Goal: Task Accomplishment & Management: Use online tool/utility

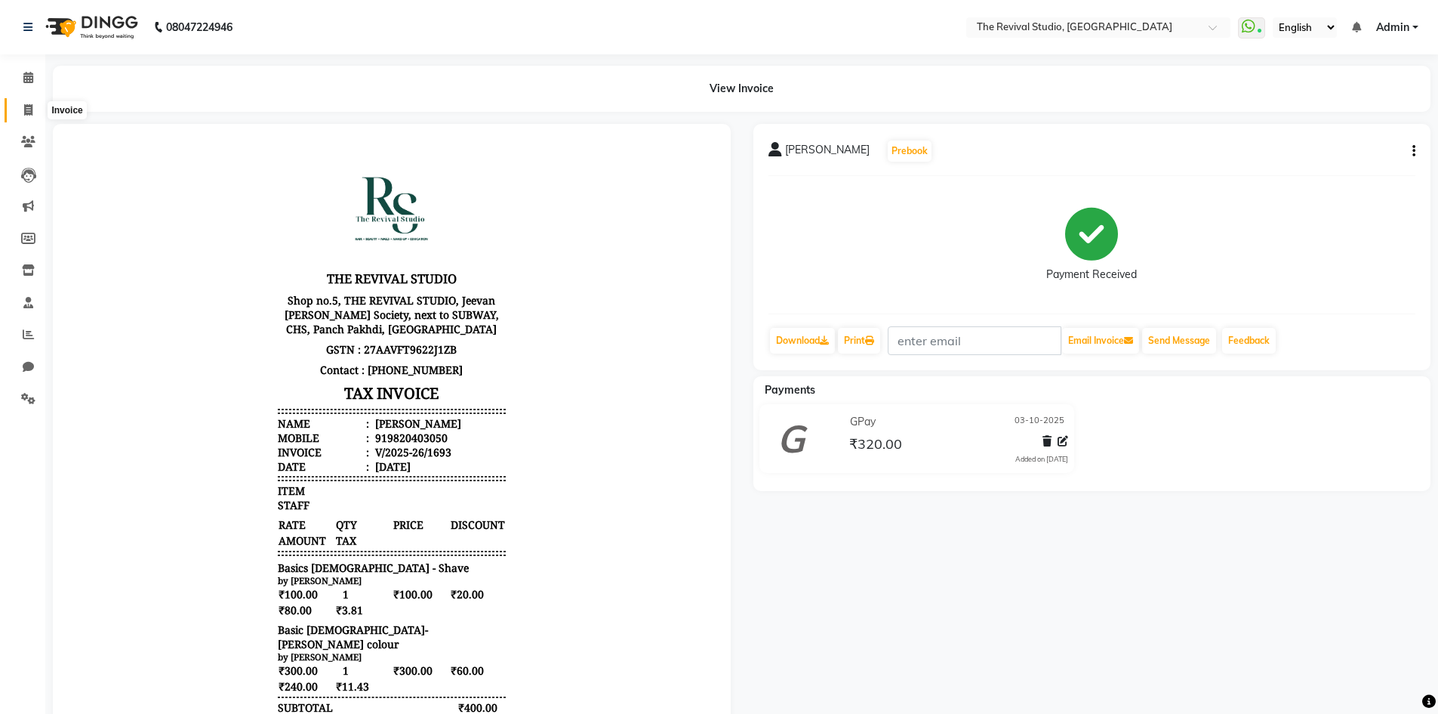
drag, startPoint x: 0, startPoint y: 0, endPoint x: 29, endPoint y: 110, distance: 113.9
click at [29, 110] on icon at bounding box center [28, 109] width 8 height 11
select select "7991"
select select "service"
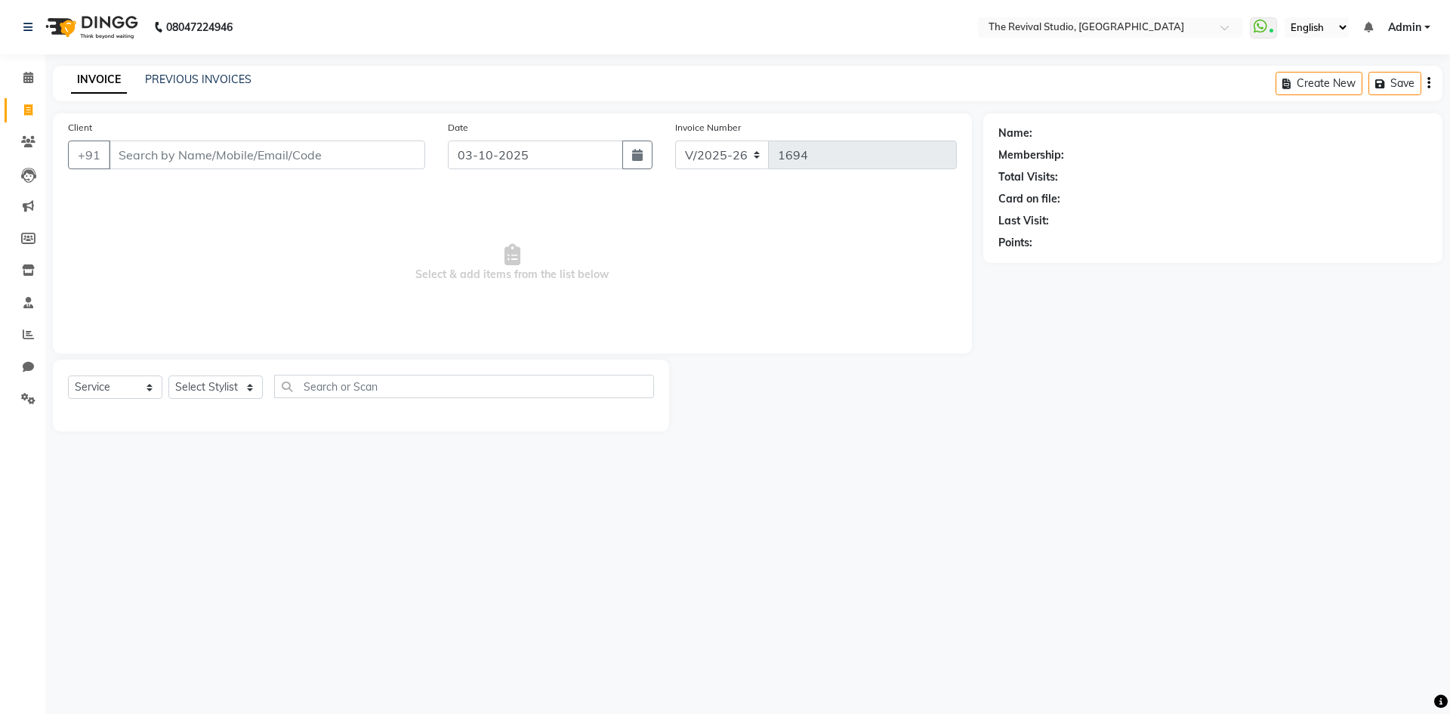
click at [331, 148] on input "Client" at bounding box center [267, 154] width 316 height 29
drag, startPoint x: 340, startPoint y: 243, endPoint x: 325, endPoint y: 163, distance: 81.4
click at [340, 242] on span "Select & add items from the list below" at bounding box center [512, 262] width 889 height 151
click at [319, 158] on input "Client" at bounding box center [267, 154] width 316 height 29
click at [27, 269] on icon at bounding box center [28, 269] width 13 height 11
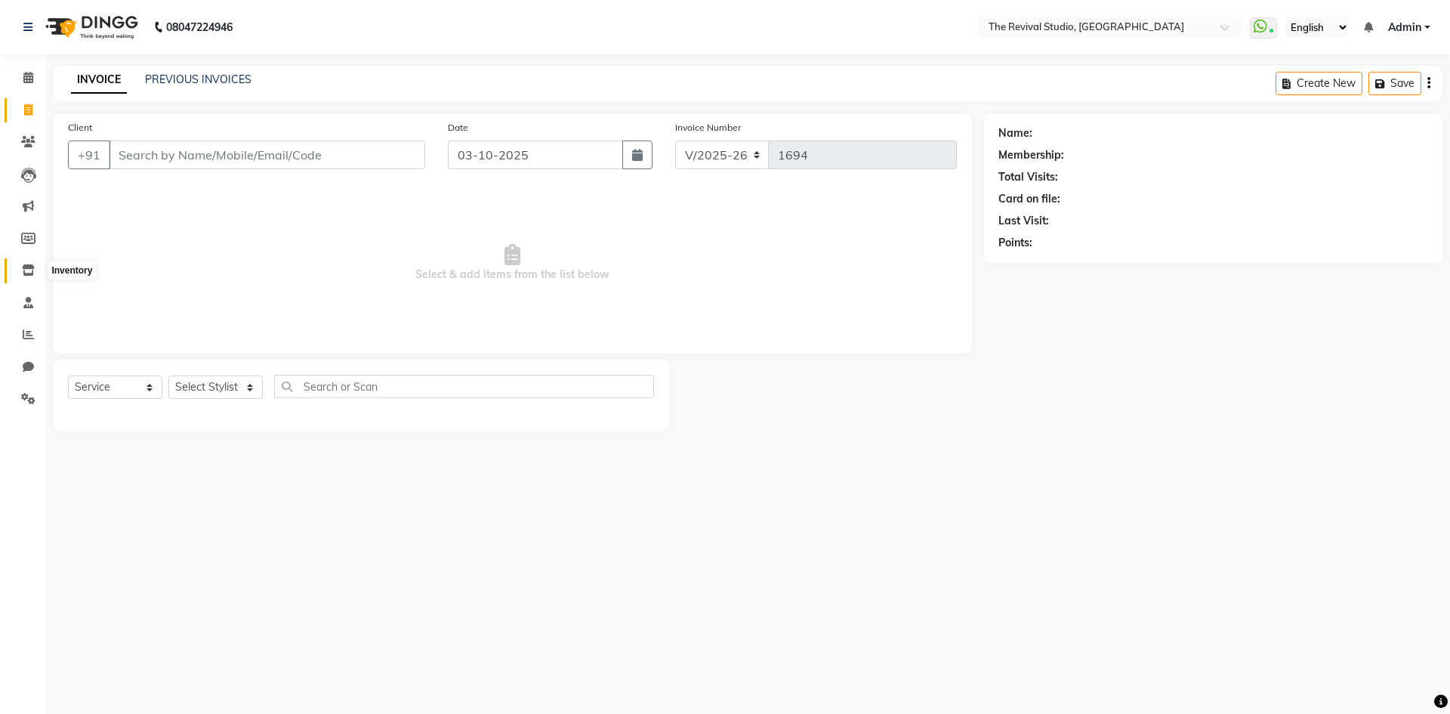
select select
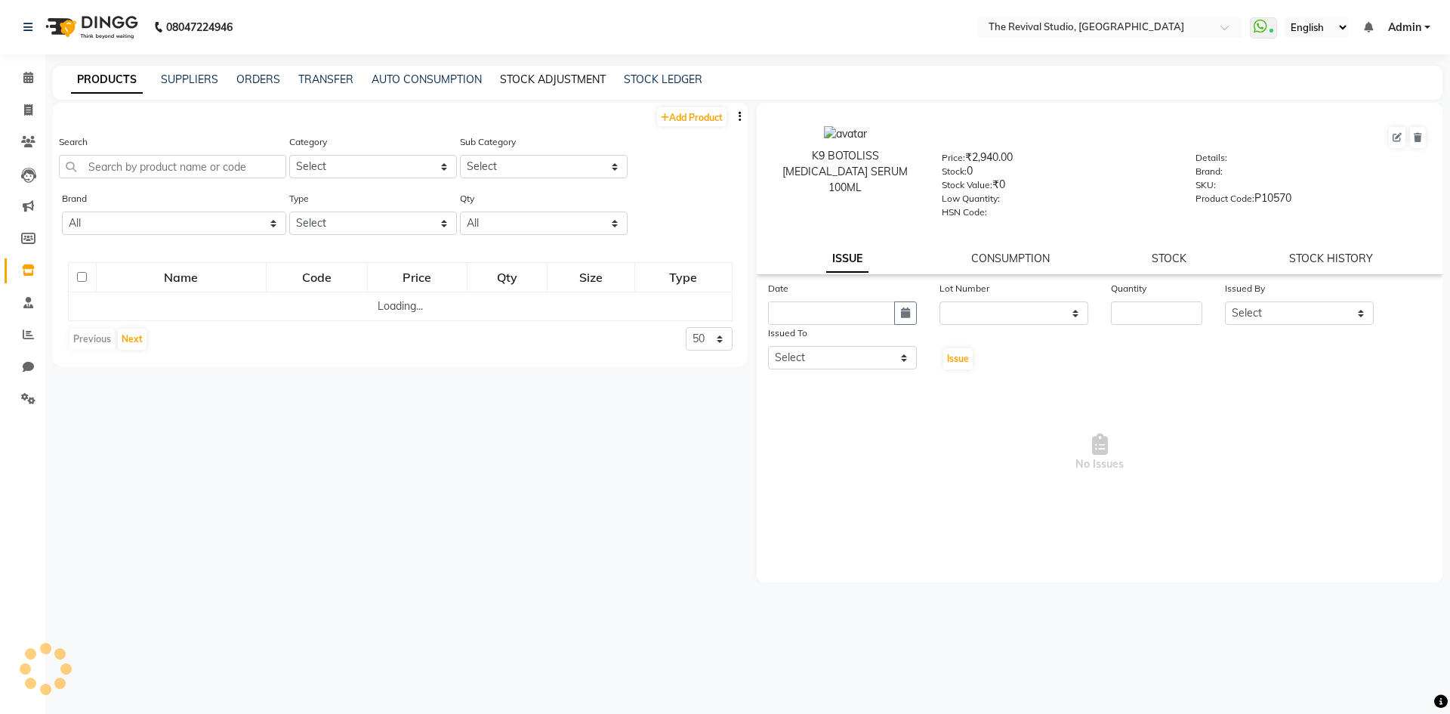
click at [514, 77] on link "STOCK ADJUSTMENT" at bounding box center [553, 79] width 106 height 14
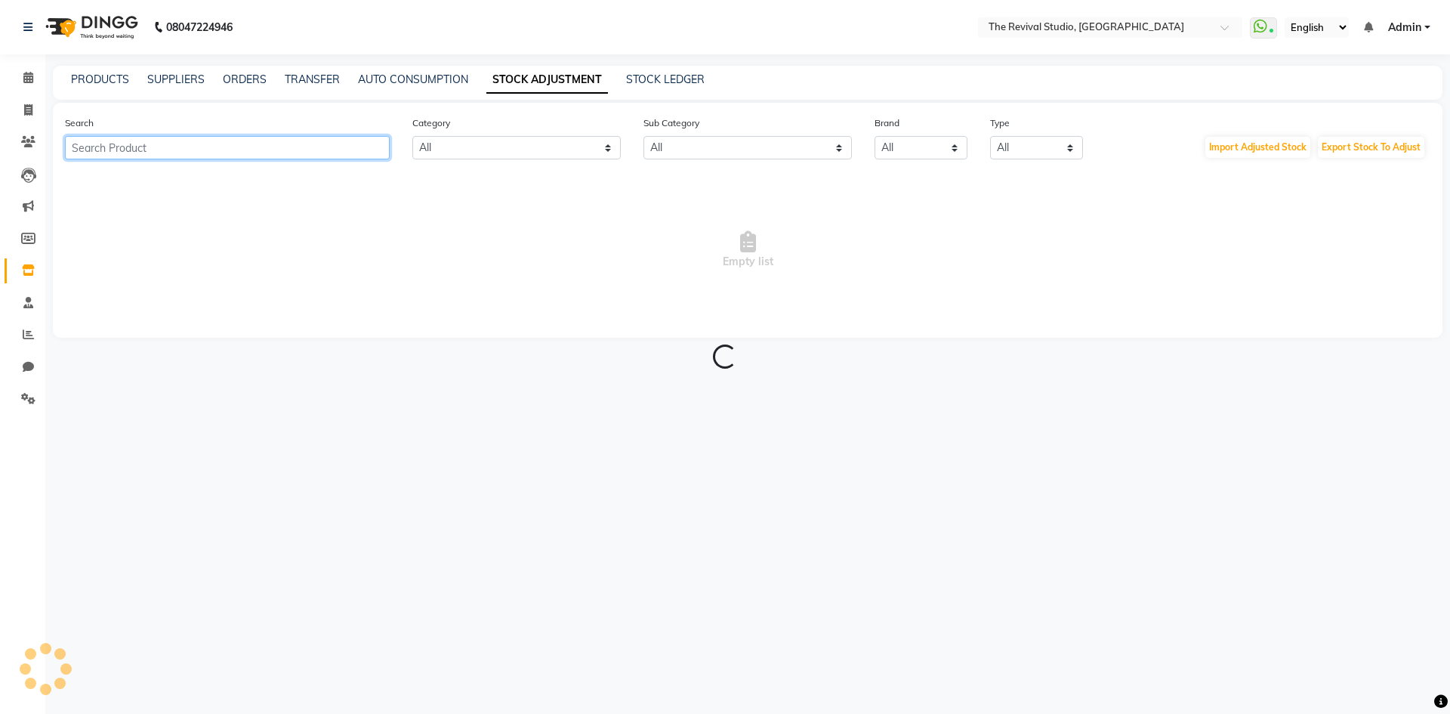
click at [273, 147] on input "text" at bounding box center [227, 147] width 325 height 23
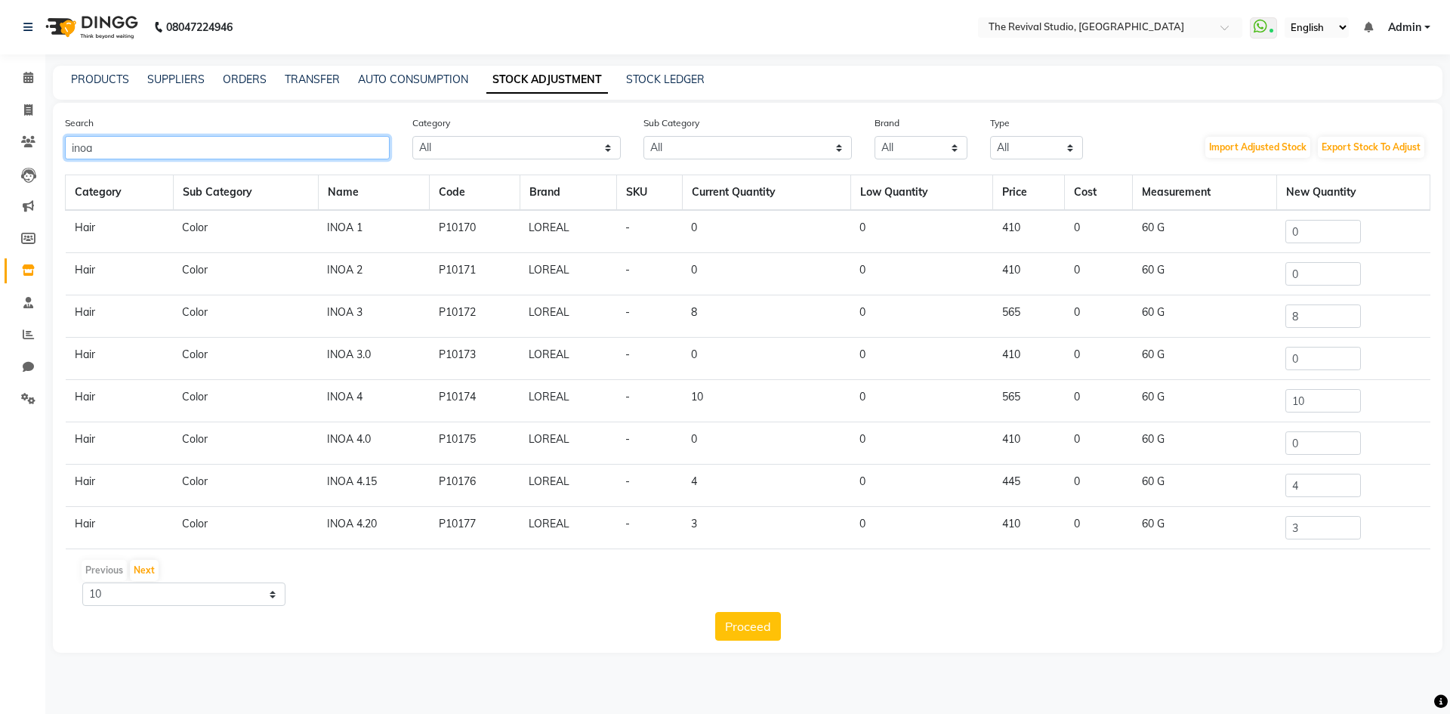
type input "inoa"
click at [1306, 400] on input "10" at bounding box center [1323, 400] width 76 height 23
type input "1"
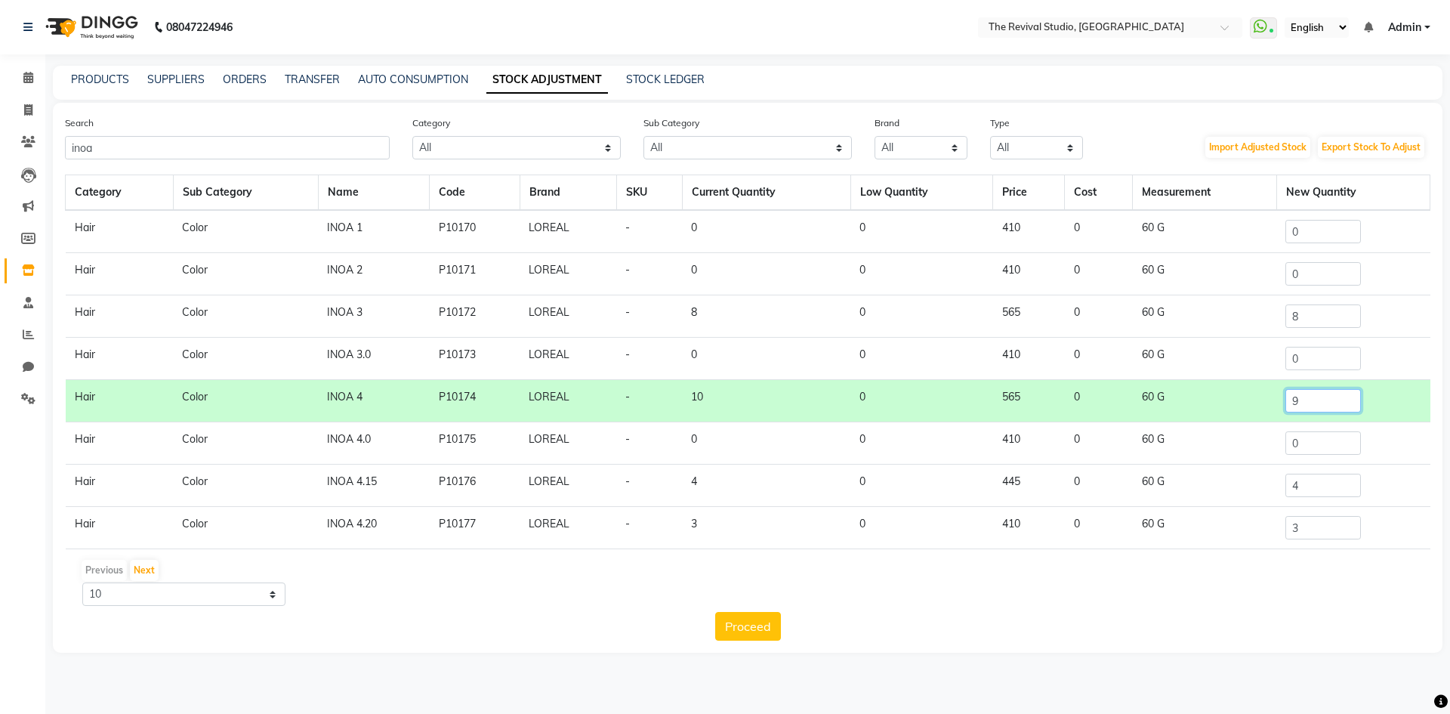
scroll to position [76, 0]
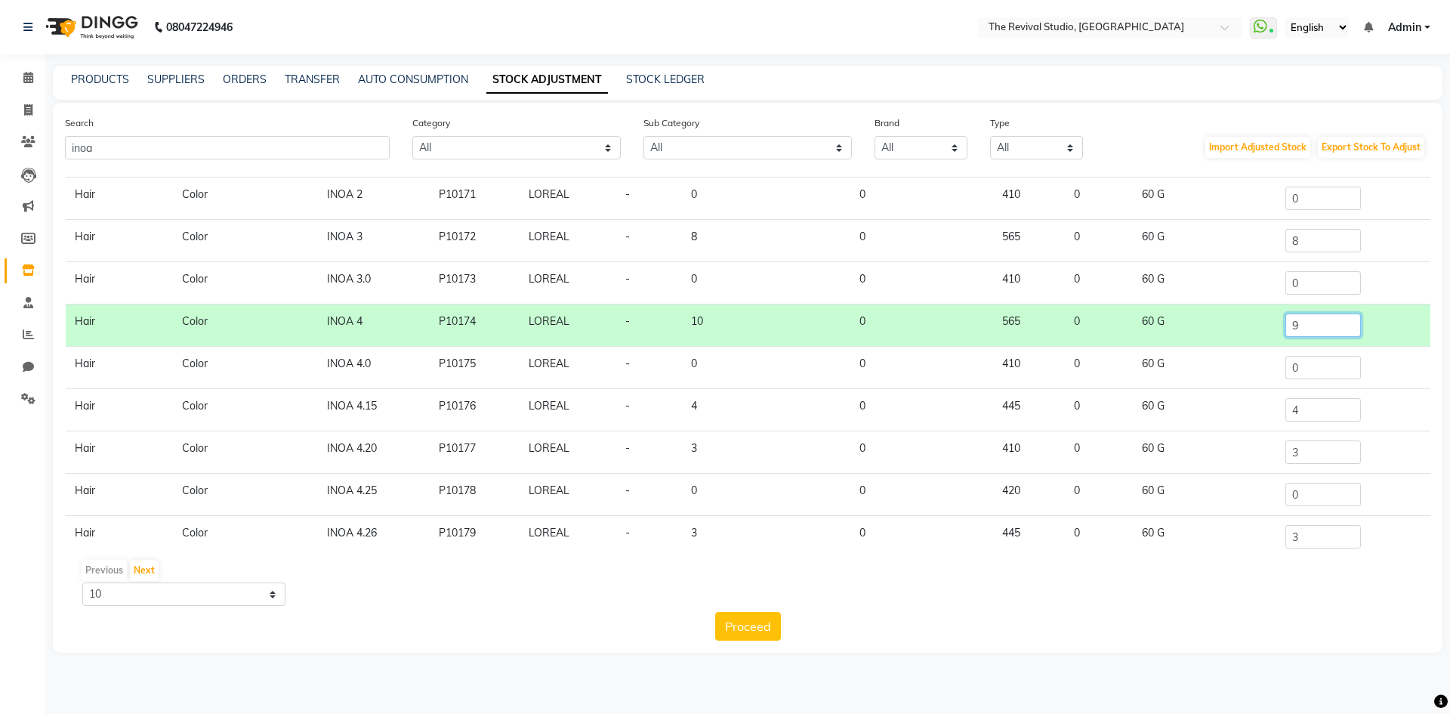
type input "9"
click at [1331, 405] on input "4" at bounding box center [1323, 409] width 76 height 23
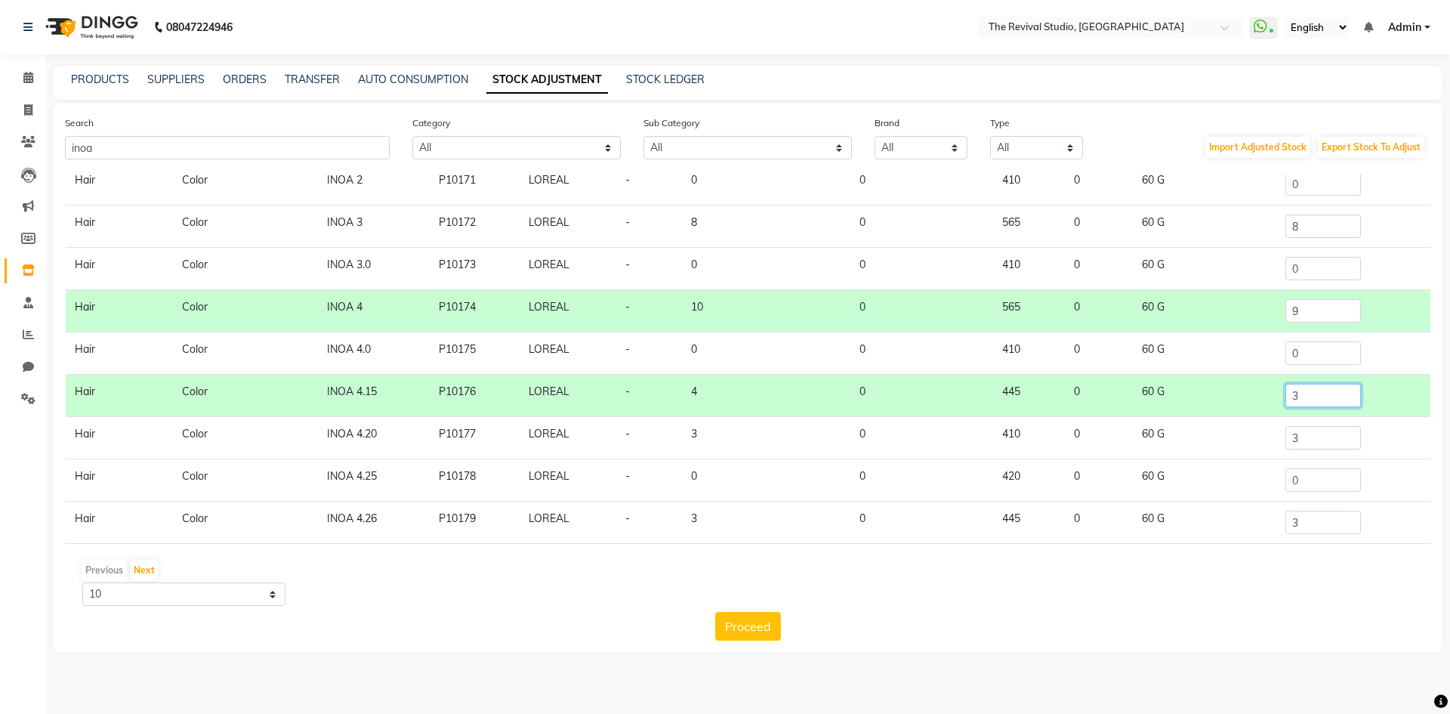
scroll to position [94, 0]
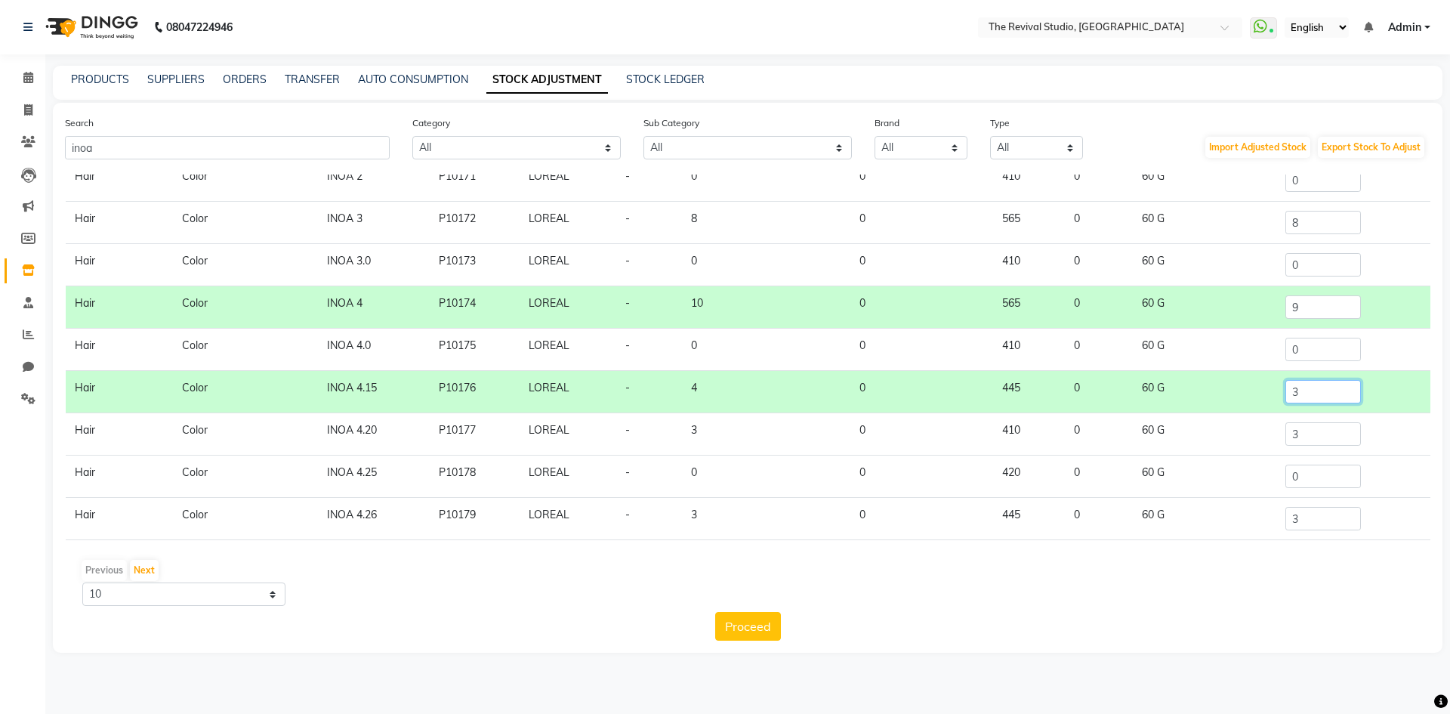
type input "3"
click at [250, 599] on select "10 50 100" at bounding box center [183, 593] width 203 height 23
select select "50"
click at [82, 582] on select "10 50 100" at bounding box center [183, 593] width 203 height 23
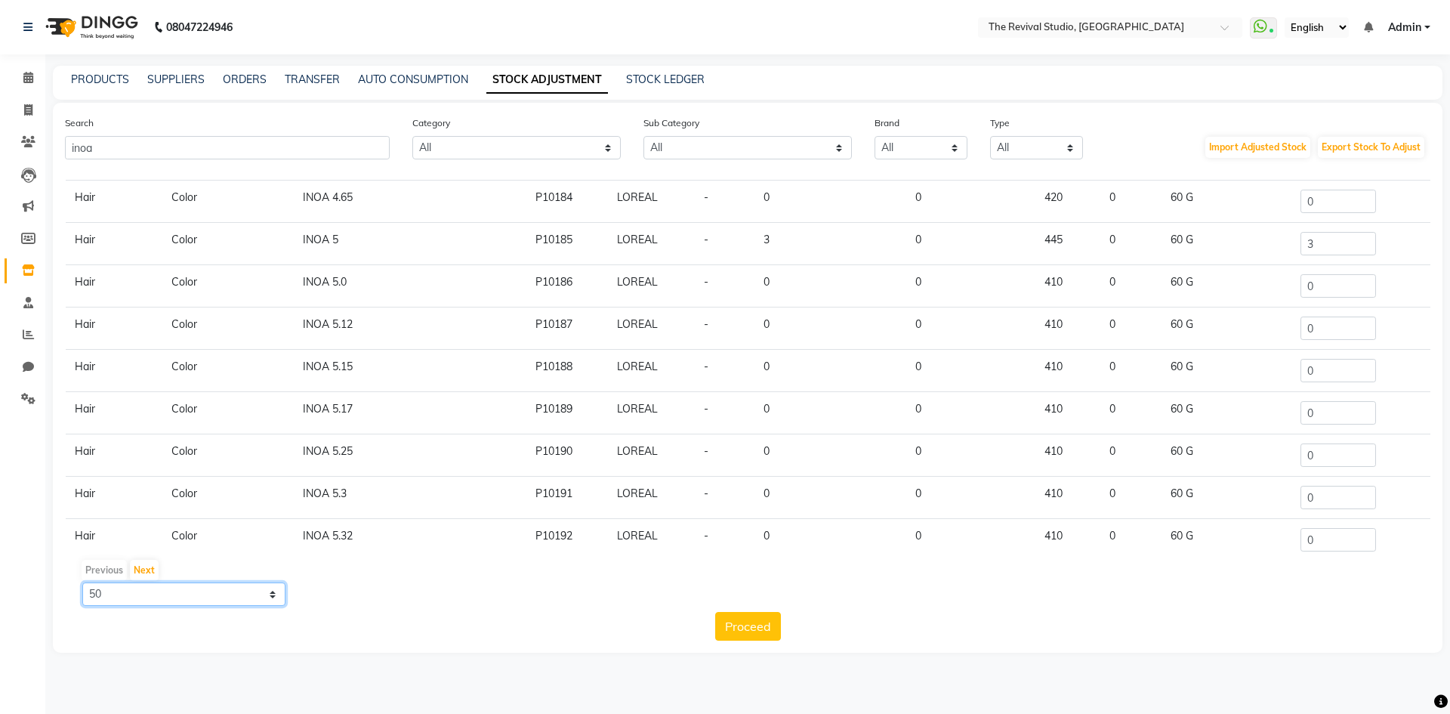
scroll to position [698, 0]
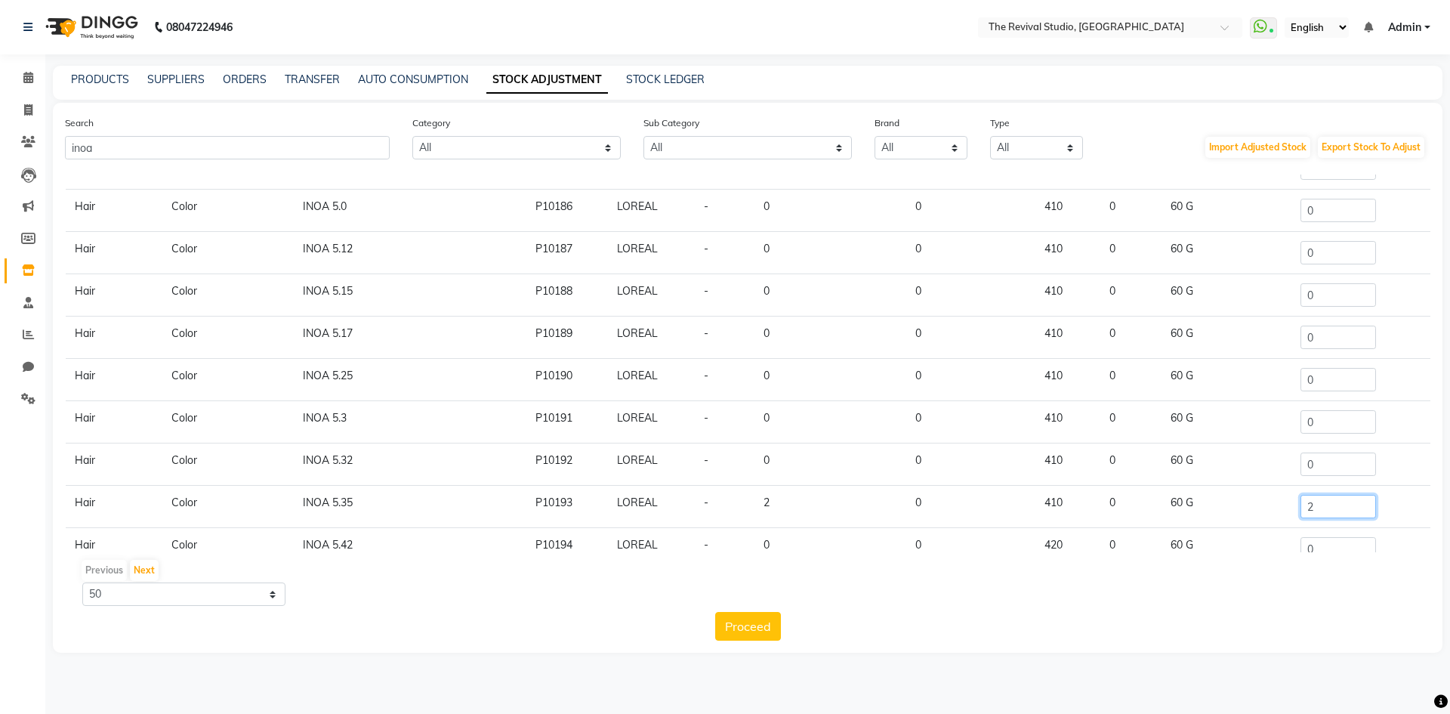
drag, startPoint x: 1315, startPoint y: 500, endPoint x: 1304, endPoint y: 502, distance: 11.5
click at [1315, 499] on input "2" at bounding box center [1338, 506] width 76 height 23
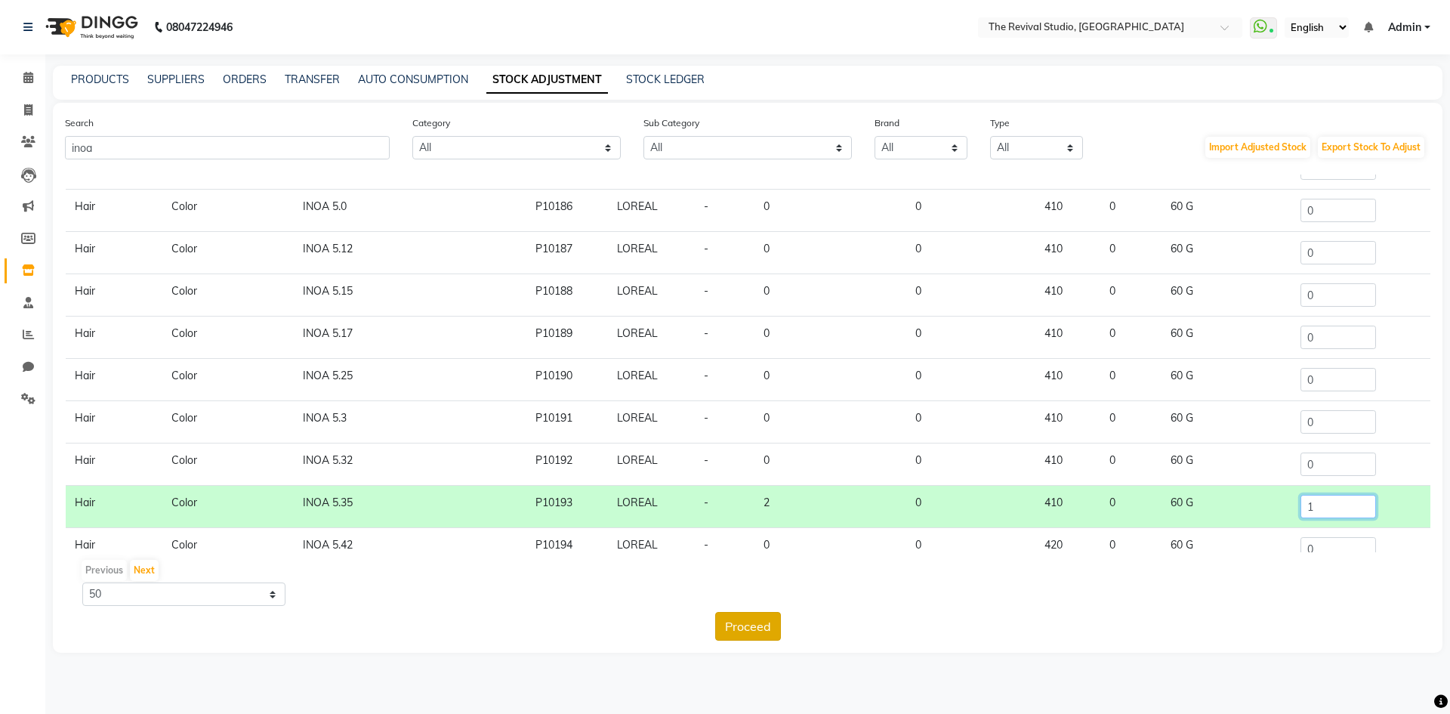
type input "1"
click at [771, 629] on button "Proceed" at bounding box center [748, 626] width 66 height 29
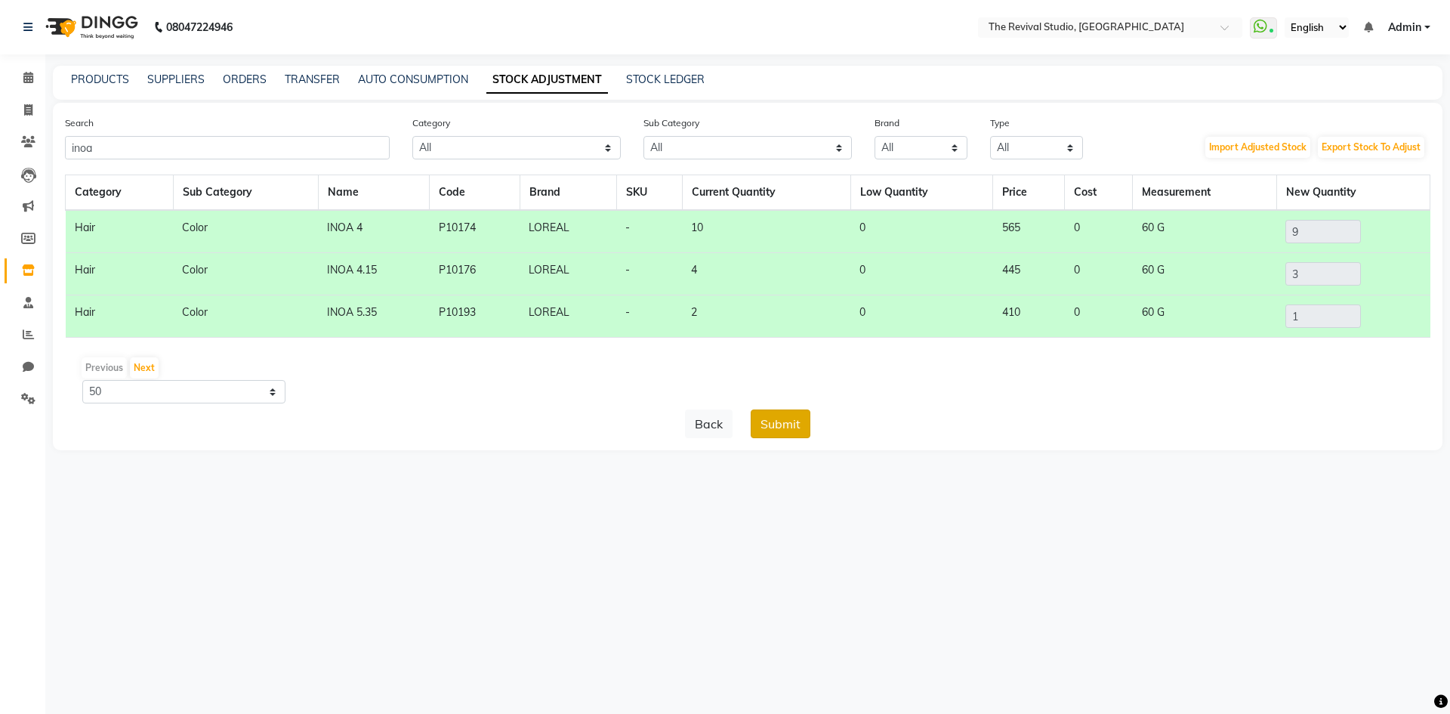
click at [804, 428] on button "Submit" at bounding box center [781, 423] width 60 height 29
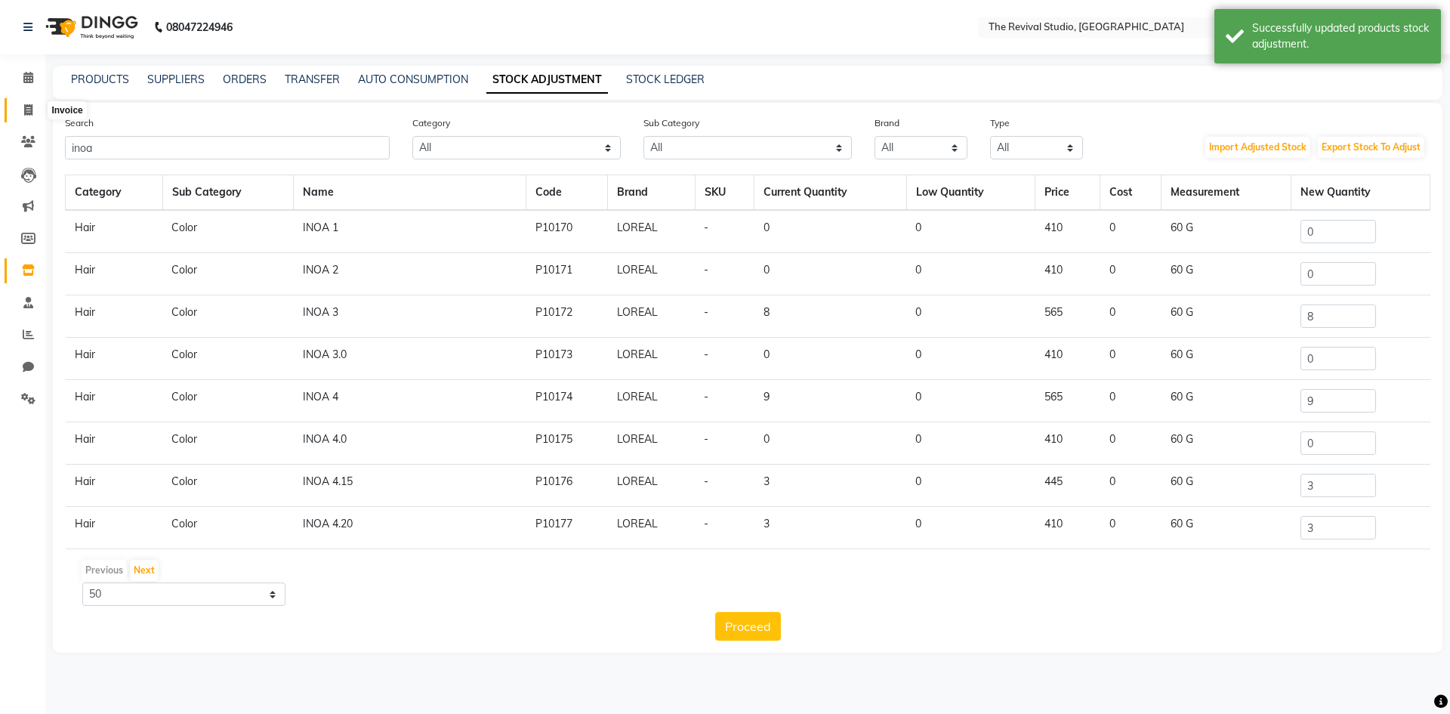
click at [29, 102] on span at bounding box center [28, 110] width 26 height 17
select select "service"
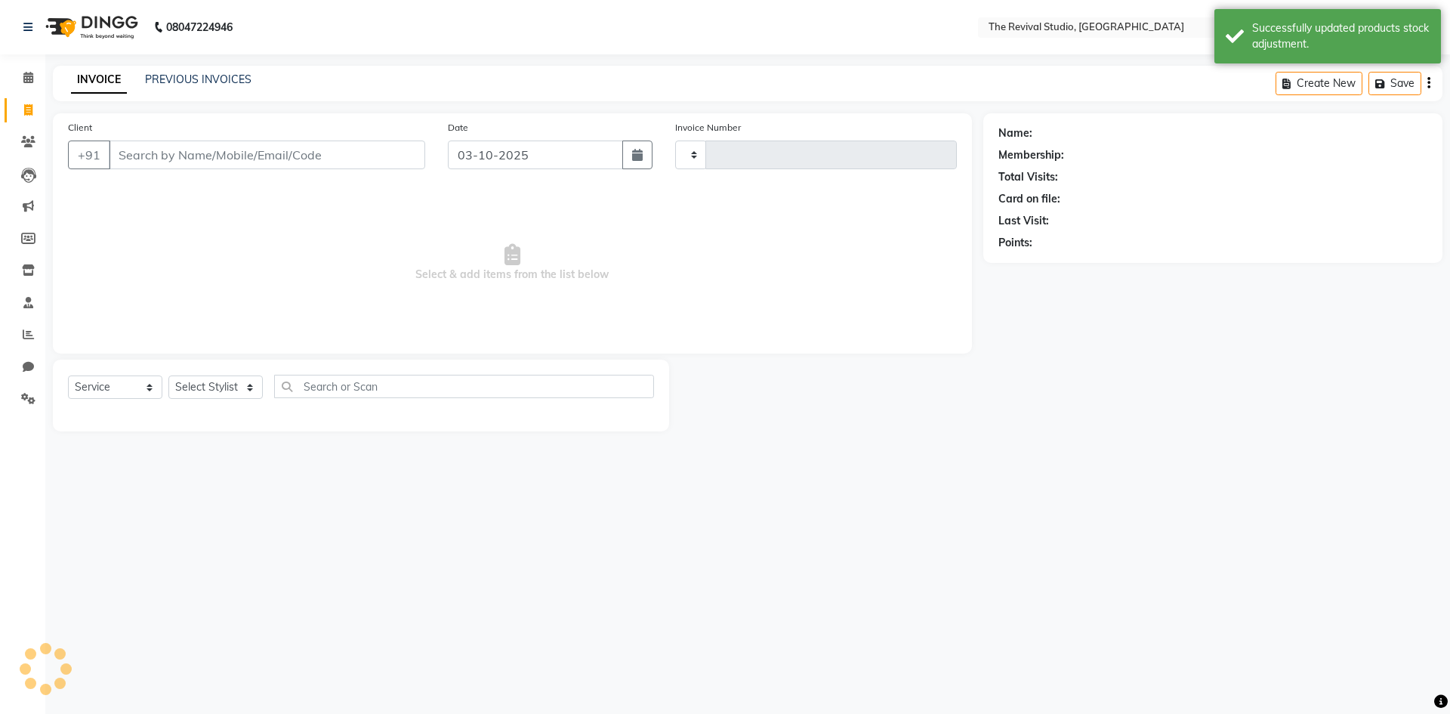
type input "1694"
select select "7991"
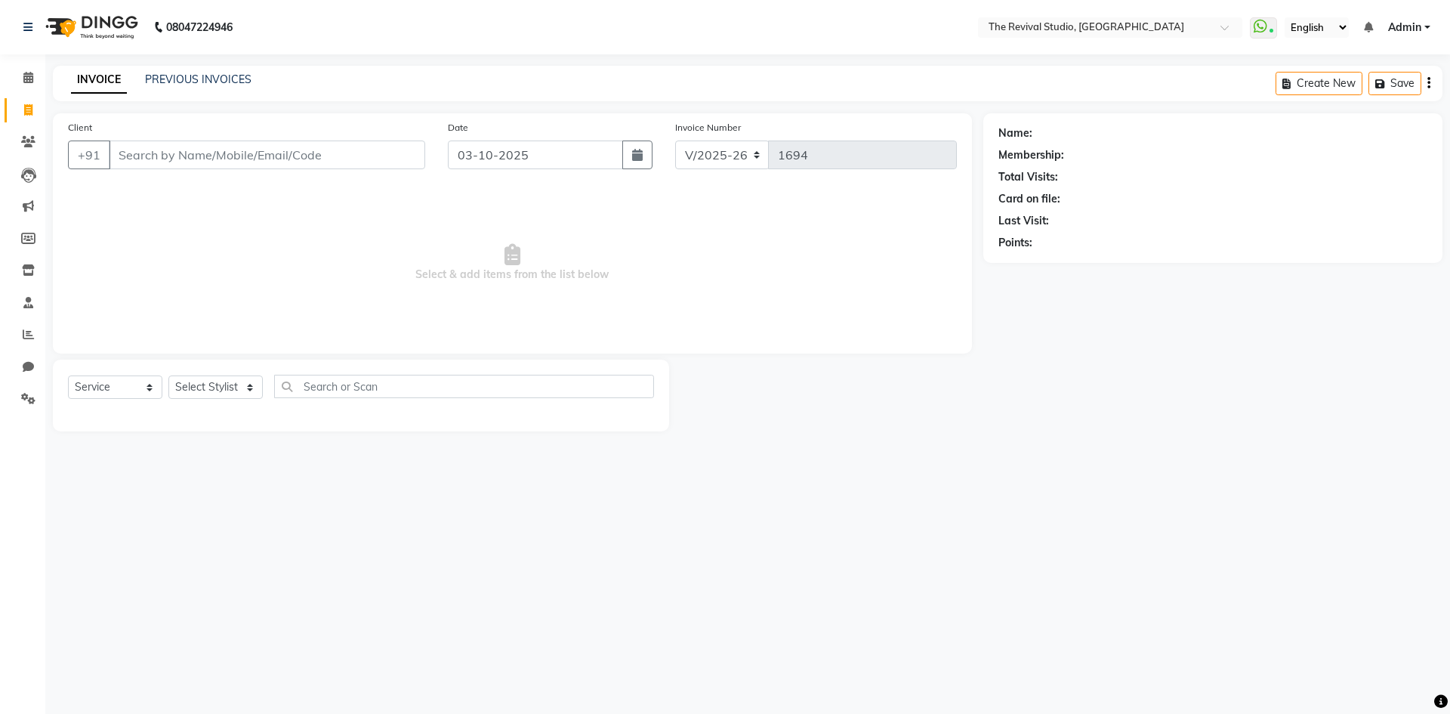
drag, startPoint x: 941, startPoint y: 501, endPoint x: 947, endPoint y: 555, distance: 54.7
click at [943, 507] on div "08047224946 Select Location × The Revival Studio, Thane West WhatsApp Status ✕ …" at bounding box center [725, 357] width 1450 height 714
click at [579, 257] on span "Select & add items from the list below" at bounding box center [512, 262] width 889 height 151
click at [245, 159] on input "Client" at bounding box center [267, 154] width 316 height 29
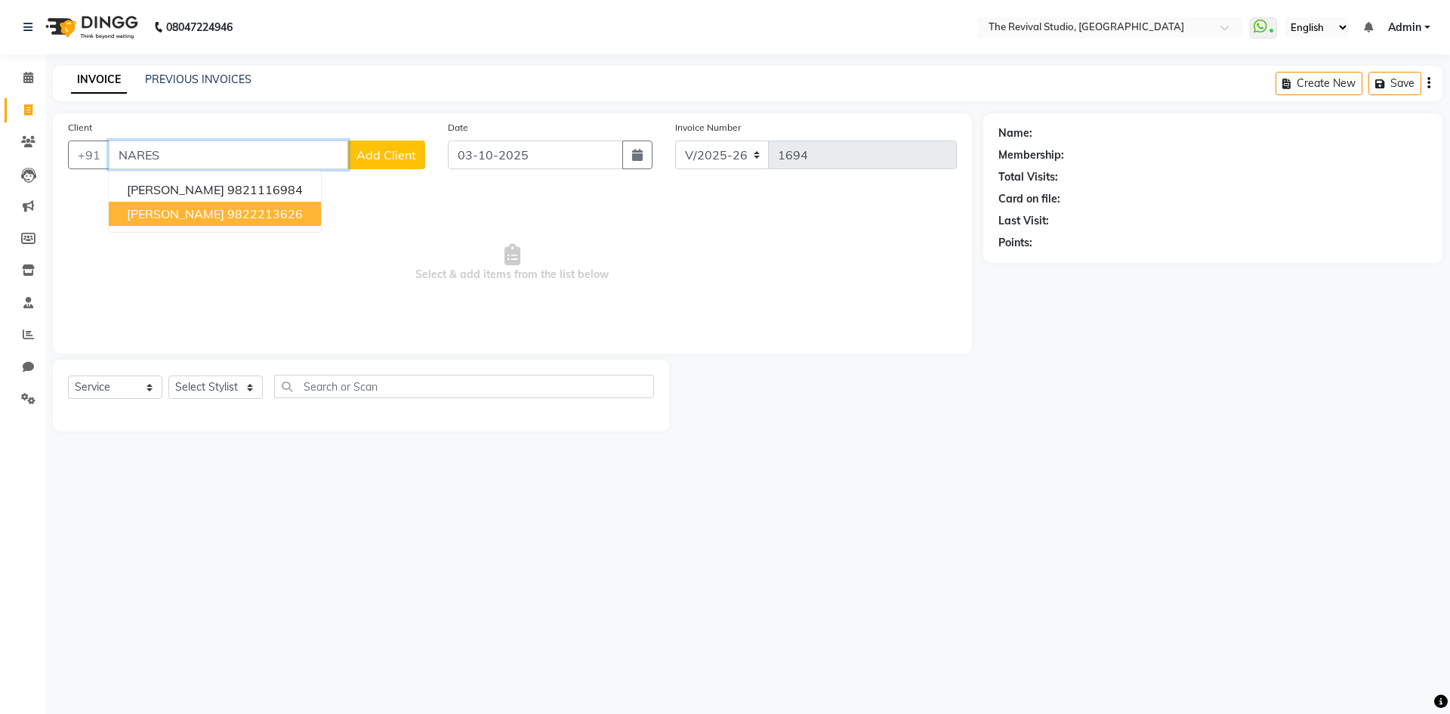
click at [238, 214] on ngb-highlight "9822213626" at bounding box center [265, 213] width 76 height 15
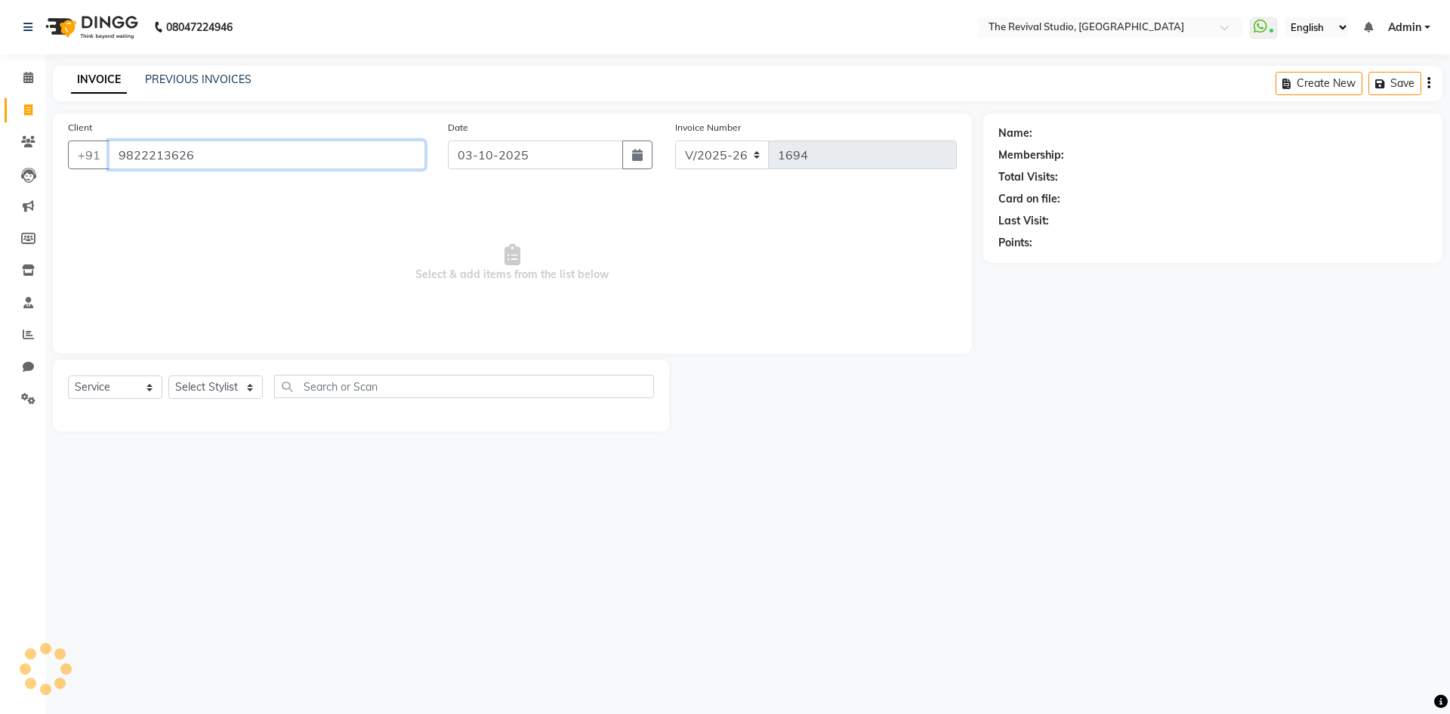
type input "9822213626"
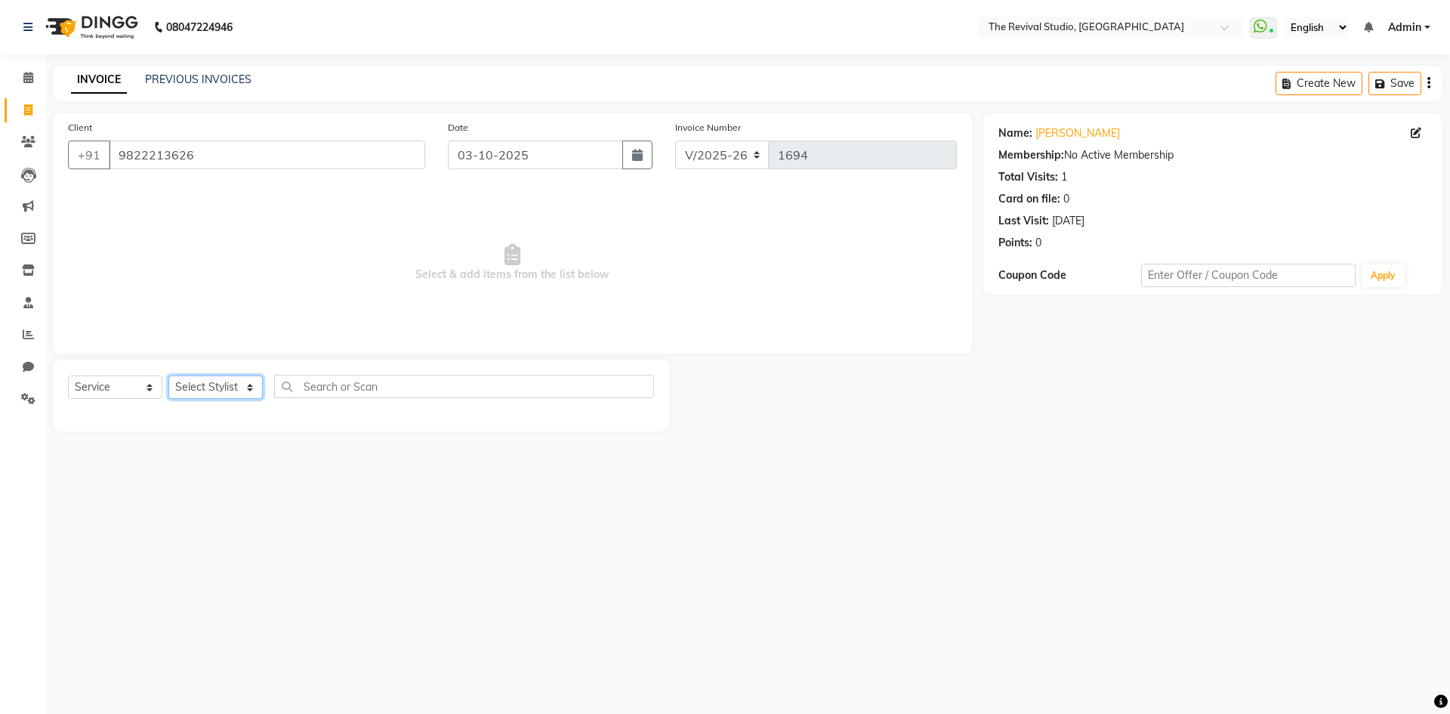
click at [211, 392] on select "Select Stylist BHARTI [PERSON_NAME] Dingg GAYATRI [PERSON_NAME] [PERSON_NAME] R…" at bounding box center [215, 386] width 94 height 23
select select "76728"
click at [168, 375] on select "Select Stylist BHARTI [PERSON_NAME] Dingg GAYATRI [PERSON_NAME] [PERSON_NAME] R…" at bounding box center [215, 386] width 94 height 23
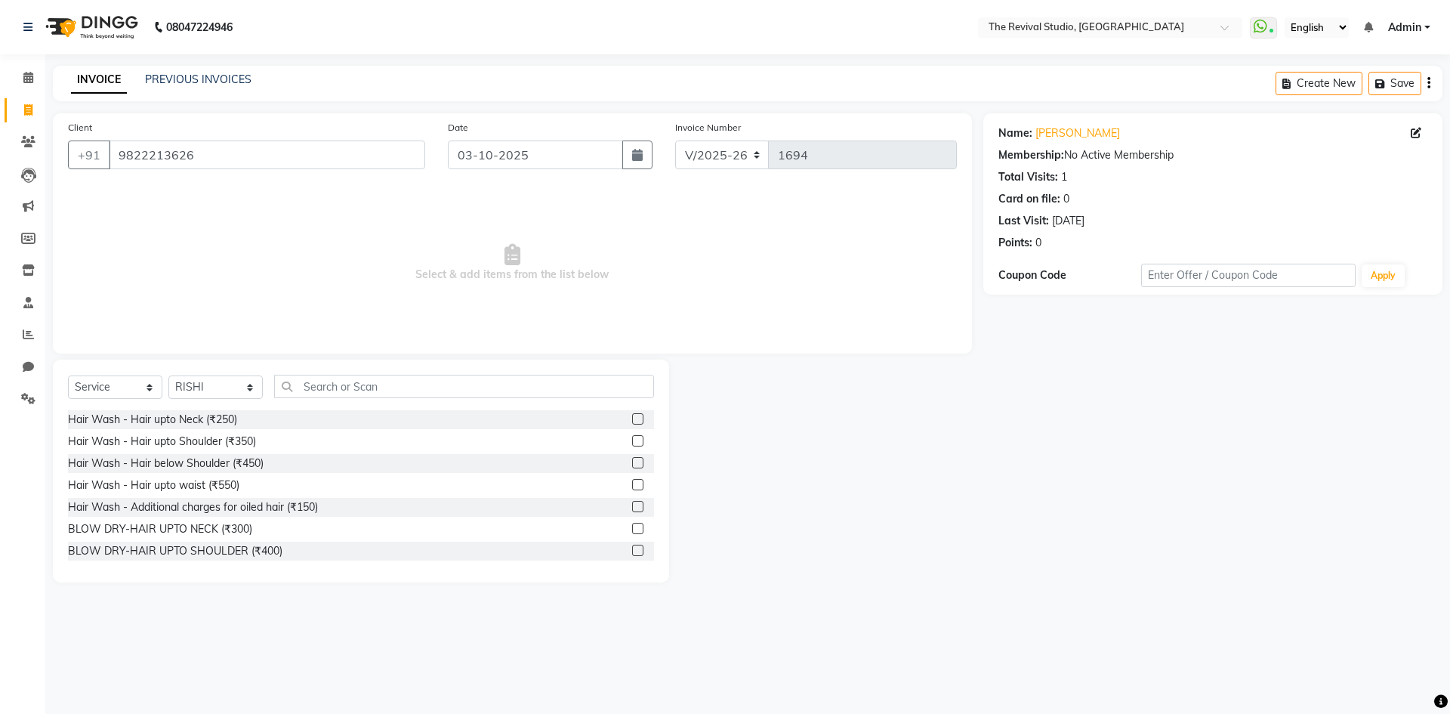
click at [328, 370] on div "Select Service Product Membership Package Voucher Prepaid Gift Card Select Styl…" at bounding box center [361, 470] width 616 height 223
click at [326, 378] on input "text" at bounding box center [464, 386] width 380 height 23
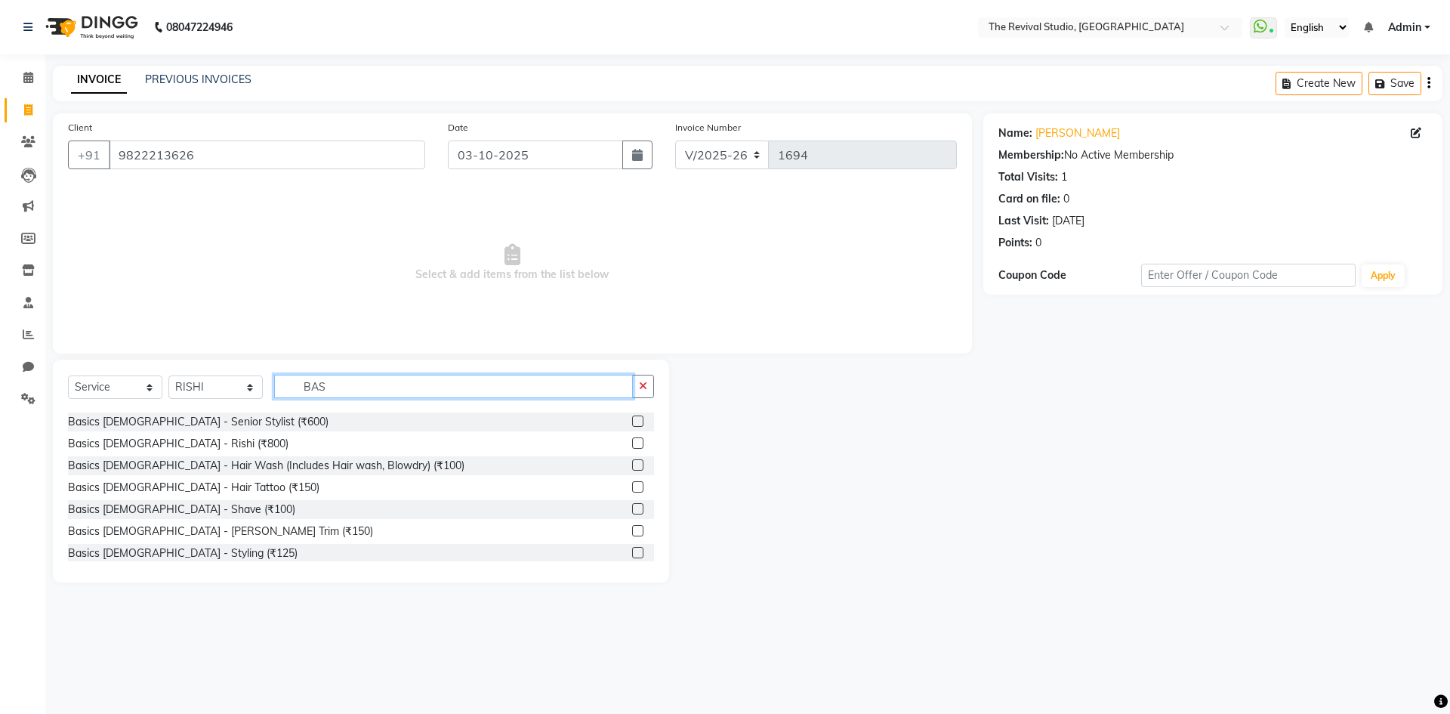
scroll to position [76, 0]
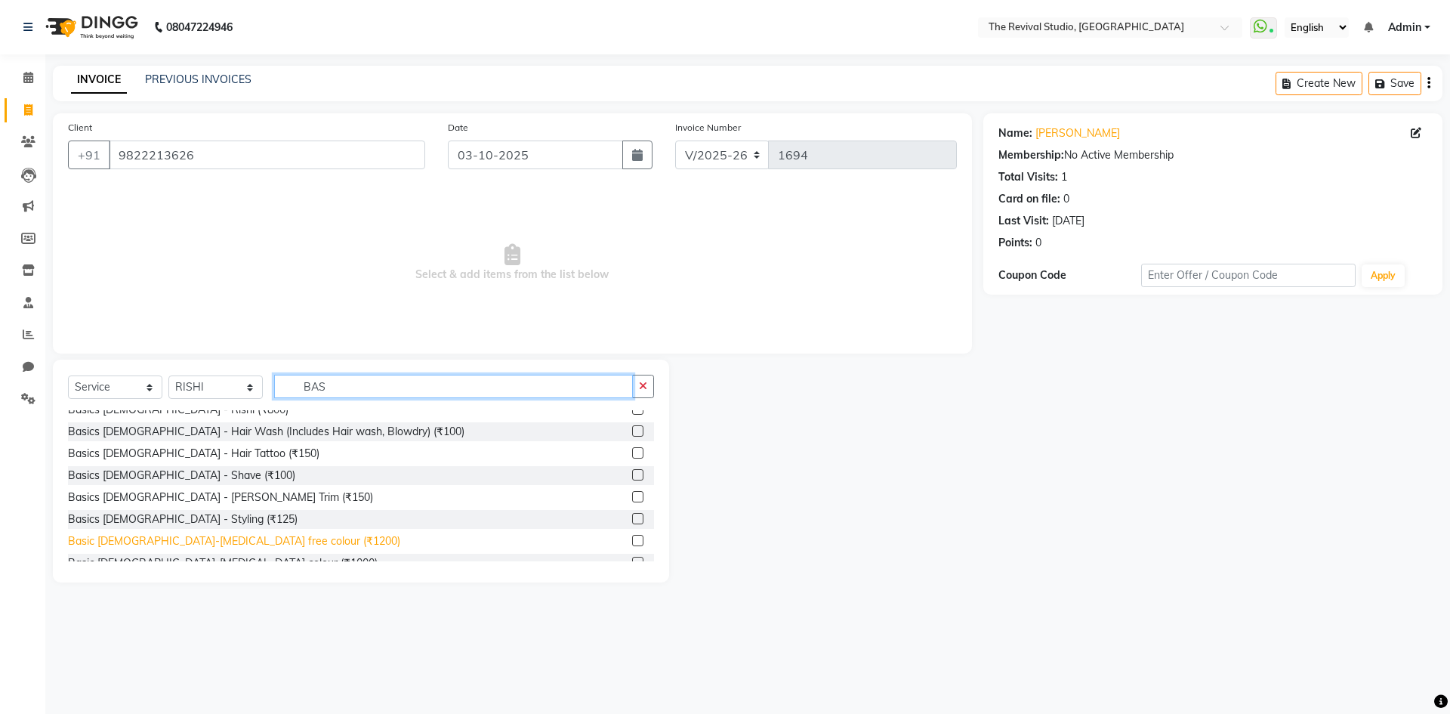
type input "BAS"
click at [262, 539] on div "Basic [DEMOGRAPHIC_DATA]-[MEDICAL_DATA] free colour (₹1200)" at bounding box center [234, 541] width 332 height 16
checkbox input "false"
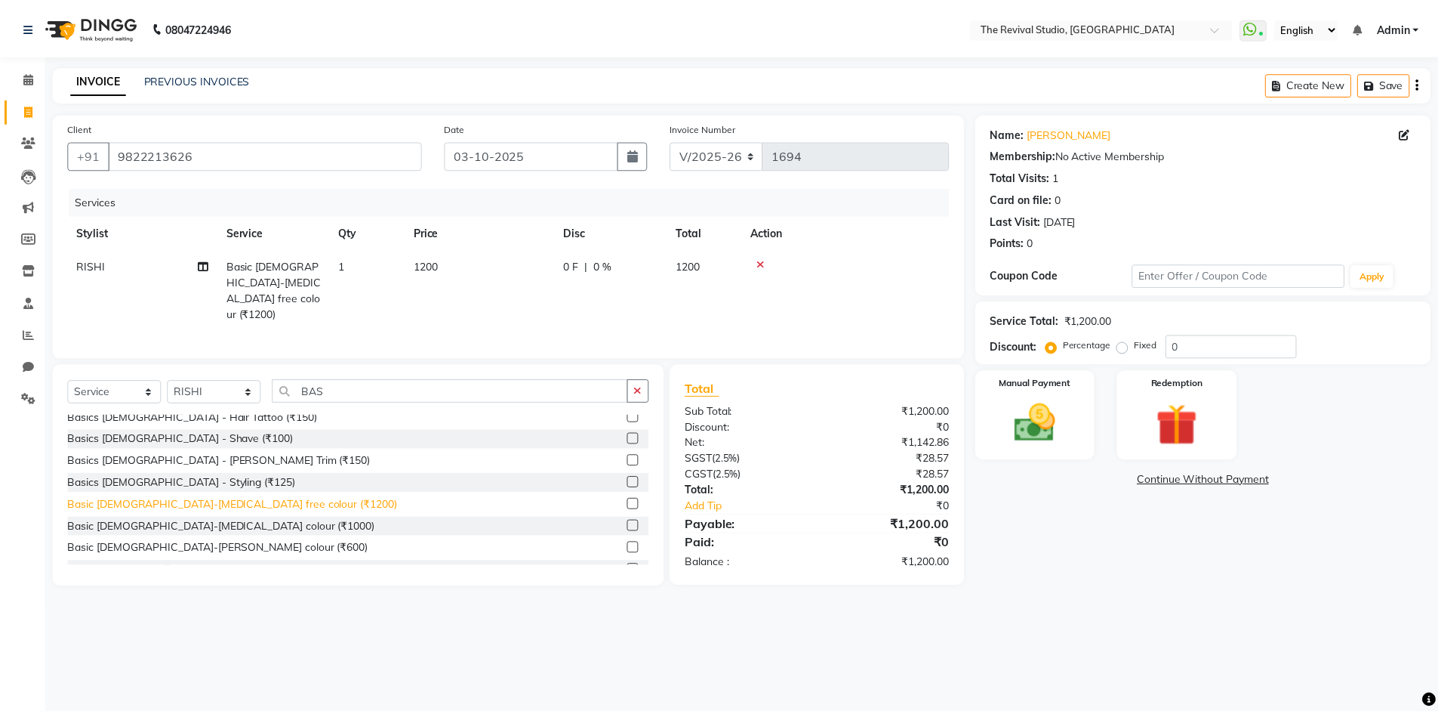
scroll to position [151, 0]
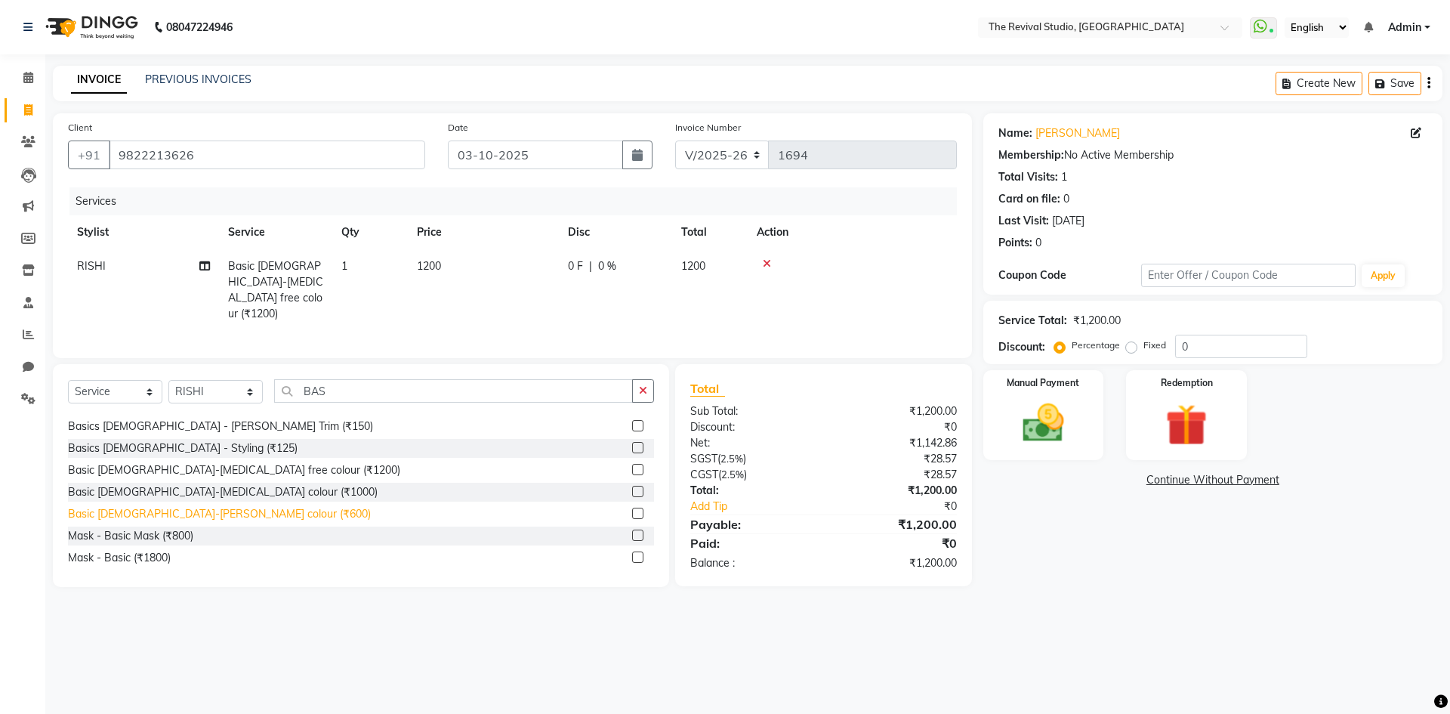
click at [197, 510] on div "Basic [DEMOGRAPHIC_DATA]-[PERSON_NAME] colour (₹600)" at bounding box center [219, 514] width 303 height 16
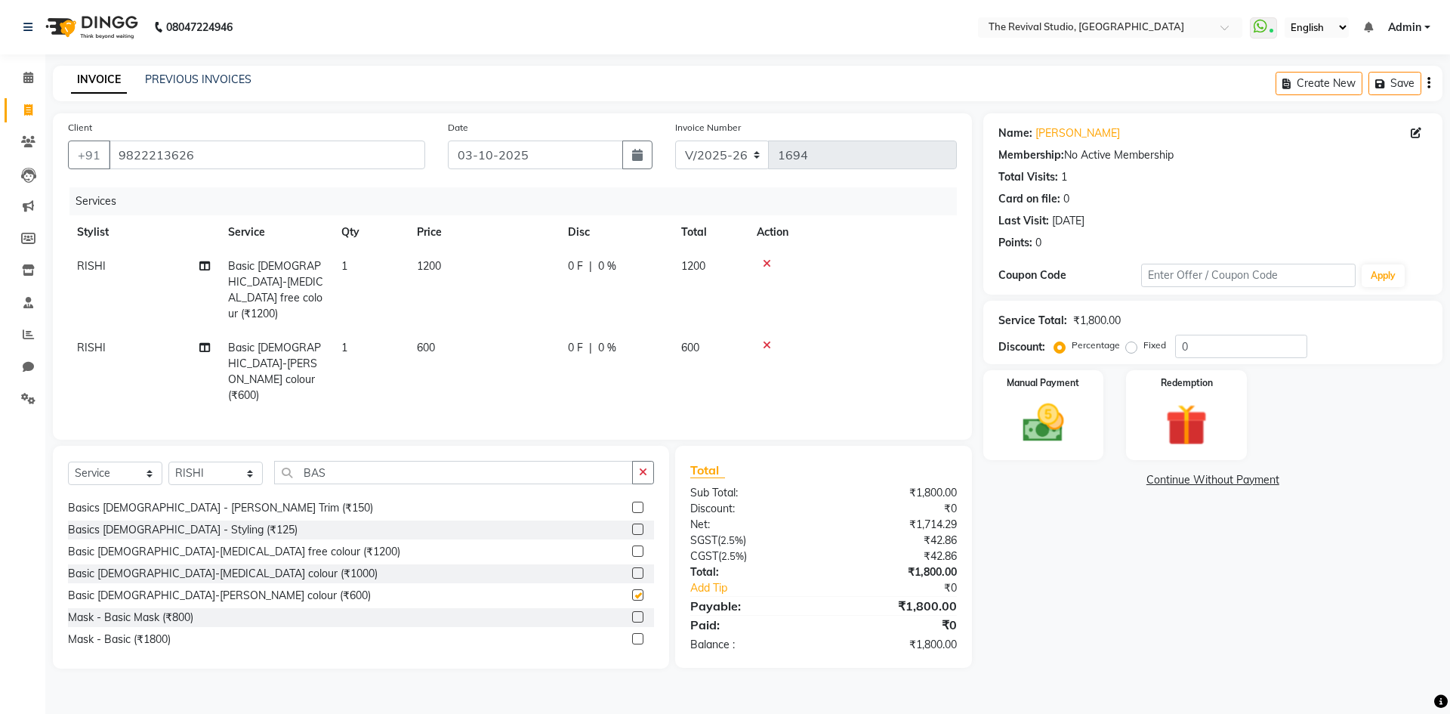
checkbox input "false"
click at [441, 341] on td "600" at bounding box center [483, 372] width 151 height 82
select select "76728"
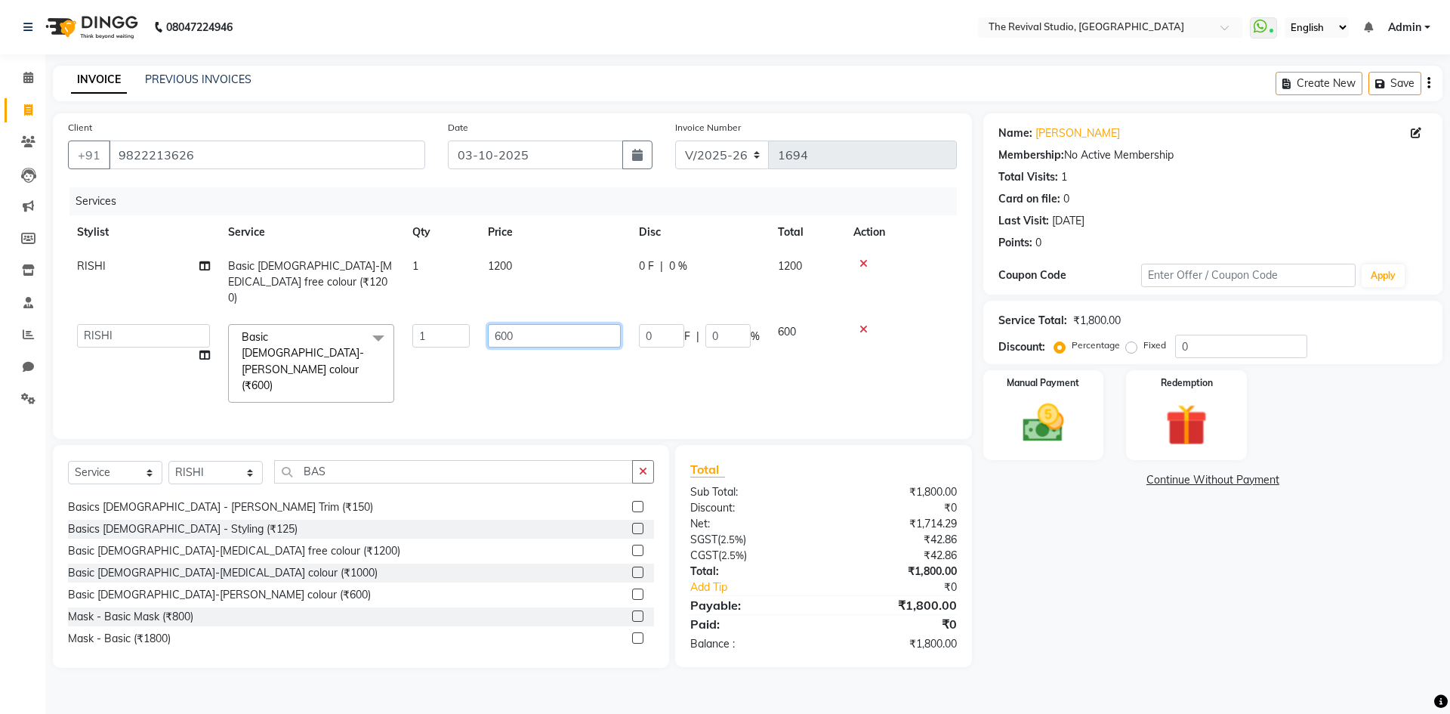
click at [533, 324] on input "600" at bounding box center [554, 335] width 133 height 23
type input "6"
type input "200"
click at [571, 368] on div "Services Stylist Service Qty Price Disc Total Action RISHI Basic [DEMOGRAPHIC_D…" at bounding box center [512, 305] width 889 height 236
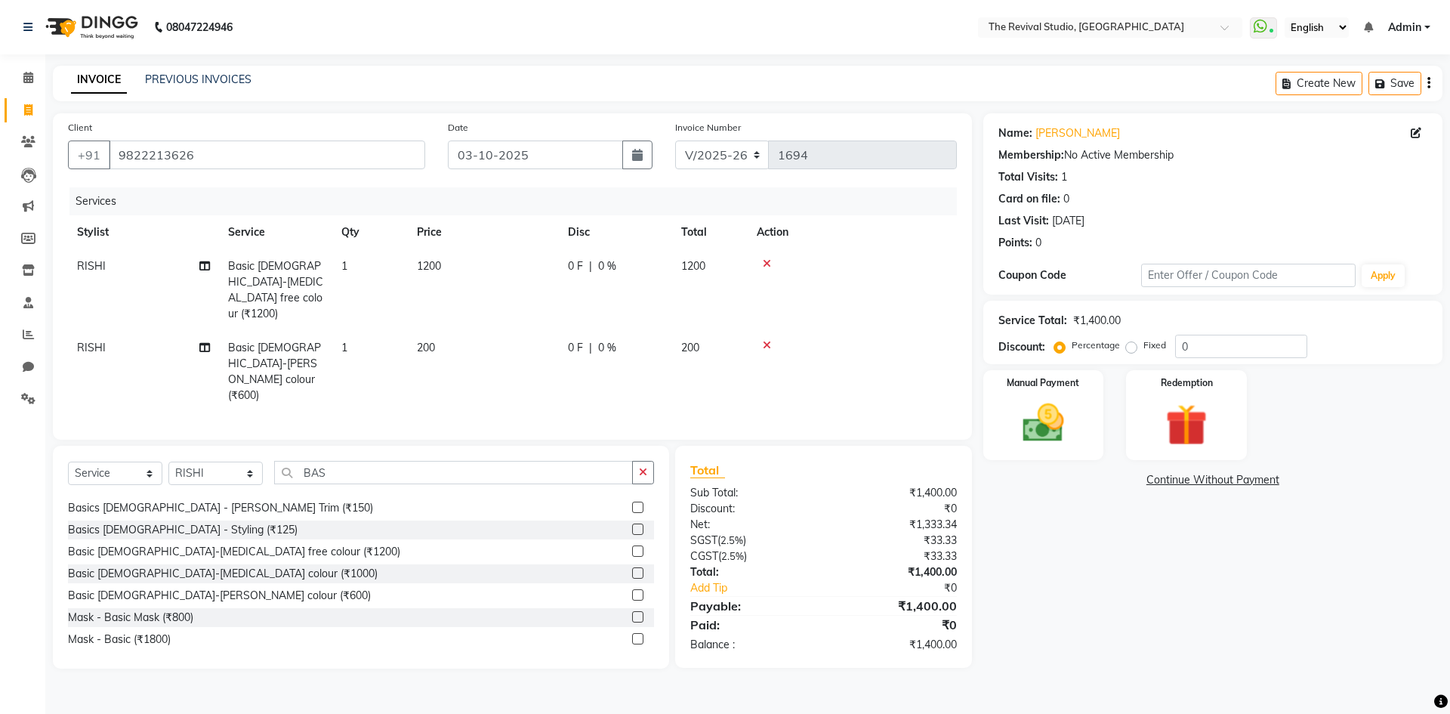
click at [1131, 620] on div "Name: [PERSON_NAME] Membership: No Active Membership Total Visits: 1 Card on fi…" at bounding box center [1218, 390] width 470 height 555
click at [1092, 422] on div "Manual Payment" at bounding box center [1042, 414] width 125 height 93
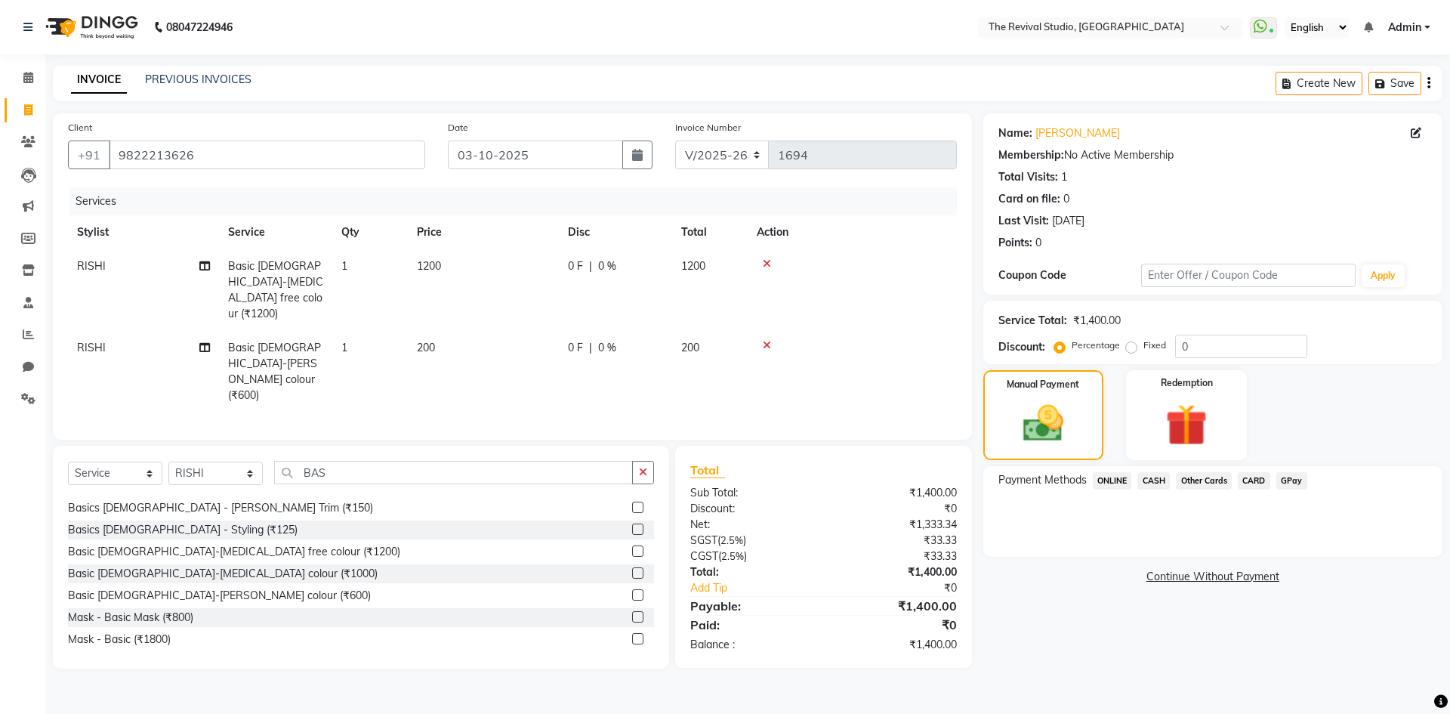
click at [1160, 474] on span "CASH" at bounding box center [1153, 480] width 32 height 17
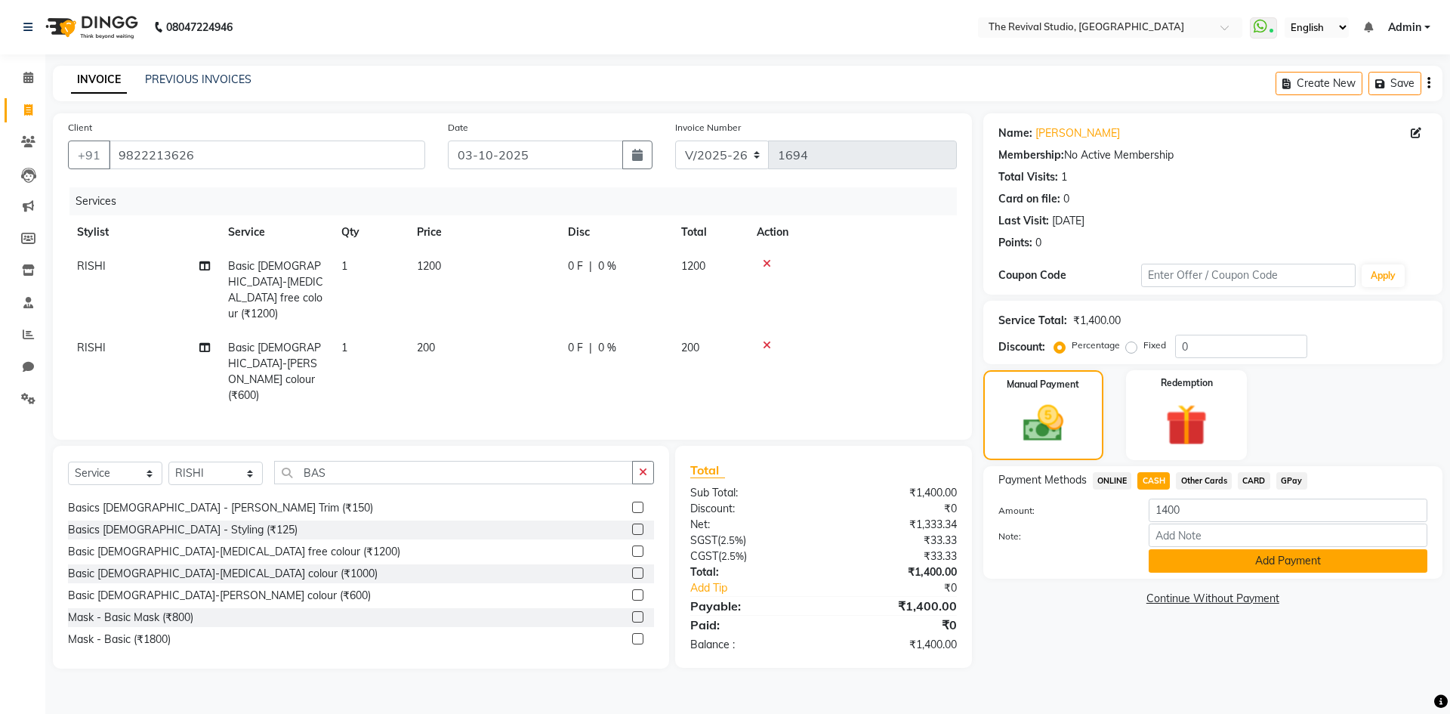
click at [1202, 566] on button "Add Payment" at bounding box center [1287, 560] width 279 height 23
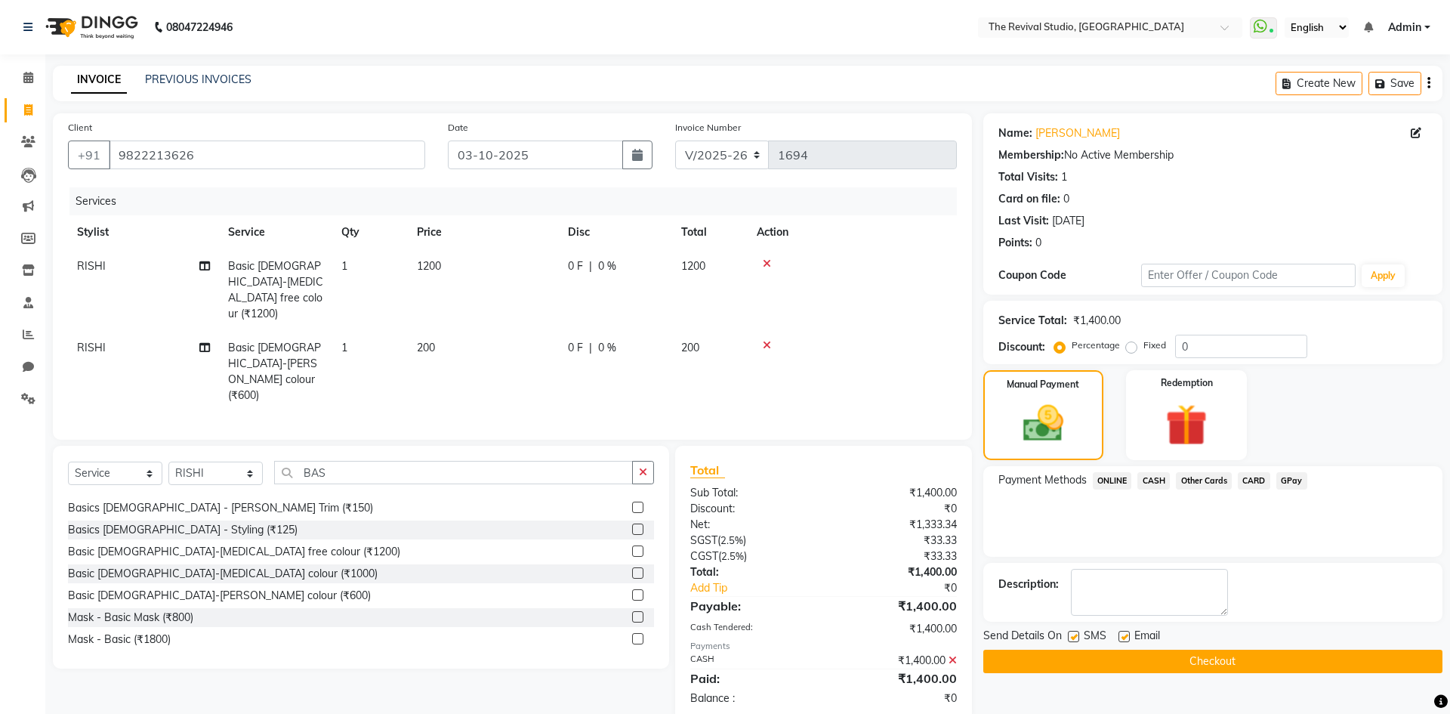
click at [1147, 664] on button "Checkout" at bounding box center [1212, 660] width 459 height 23
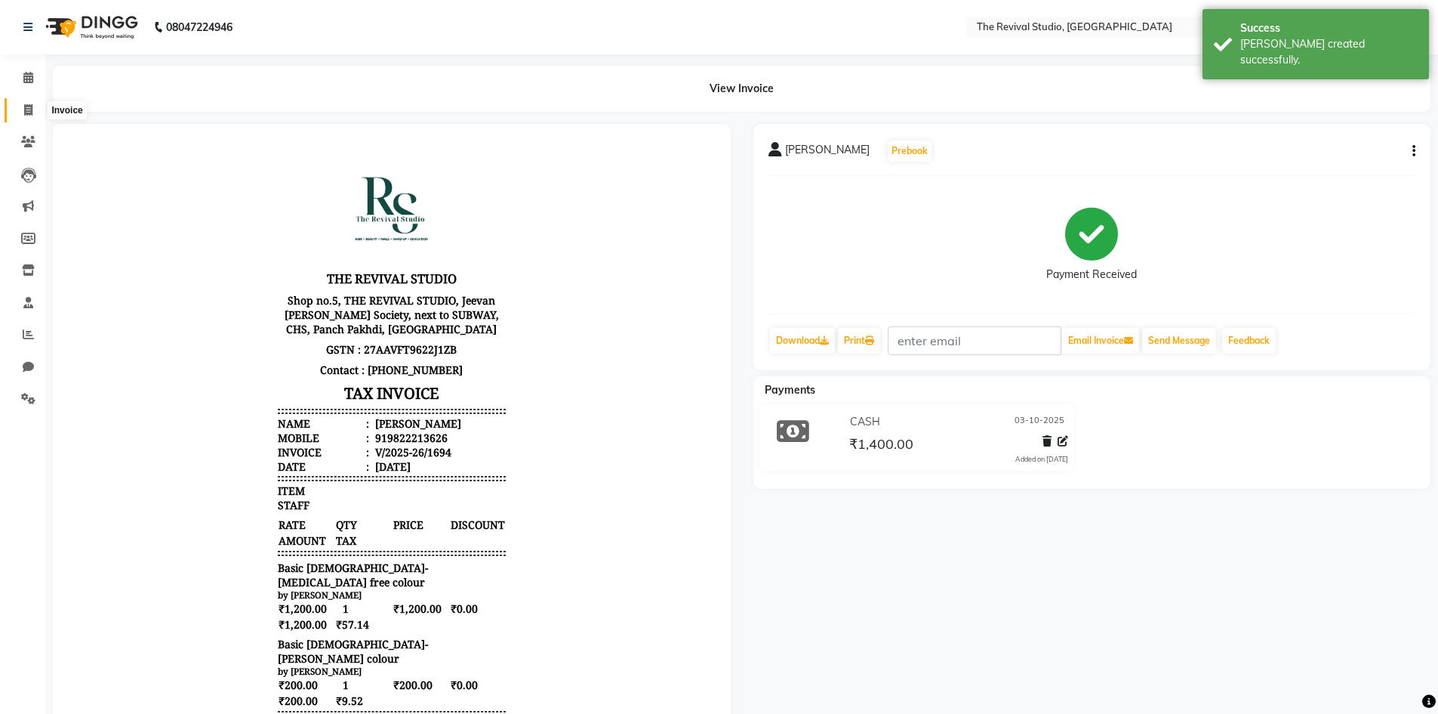
click at [36, 108] on span at bounding box center [28, 110] width 26 height 17
select select "7991"
select select "service"
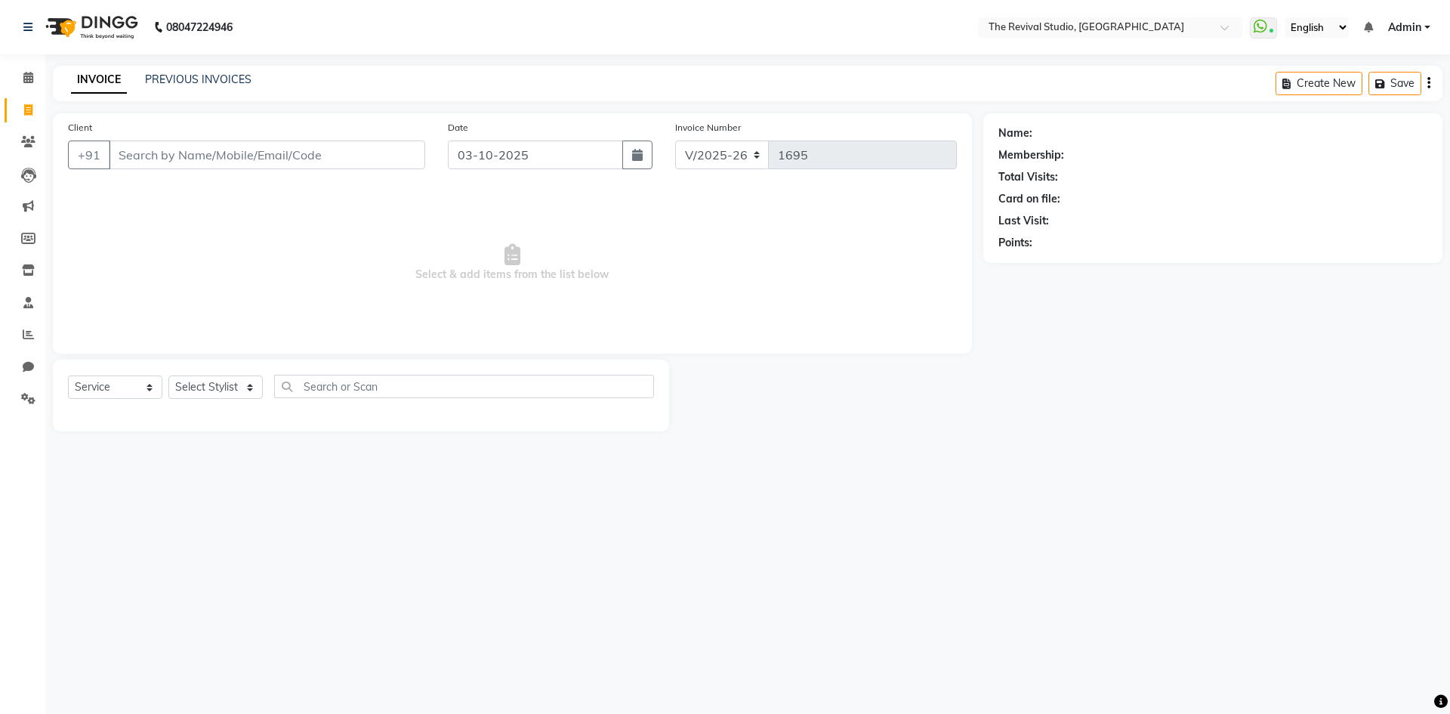
click at [359, 233] on span "Select & add items from the list below" at bounding box center [512, 262] width 889 height 151
click at [186, 155] on input "Client" at bounding box center [267, 154] width 316 height 29
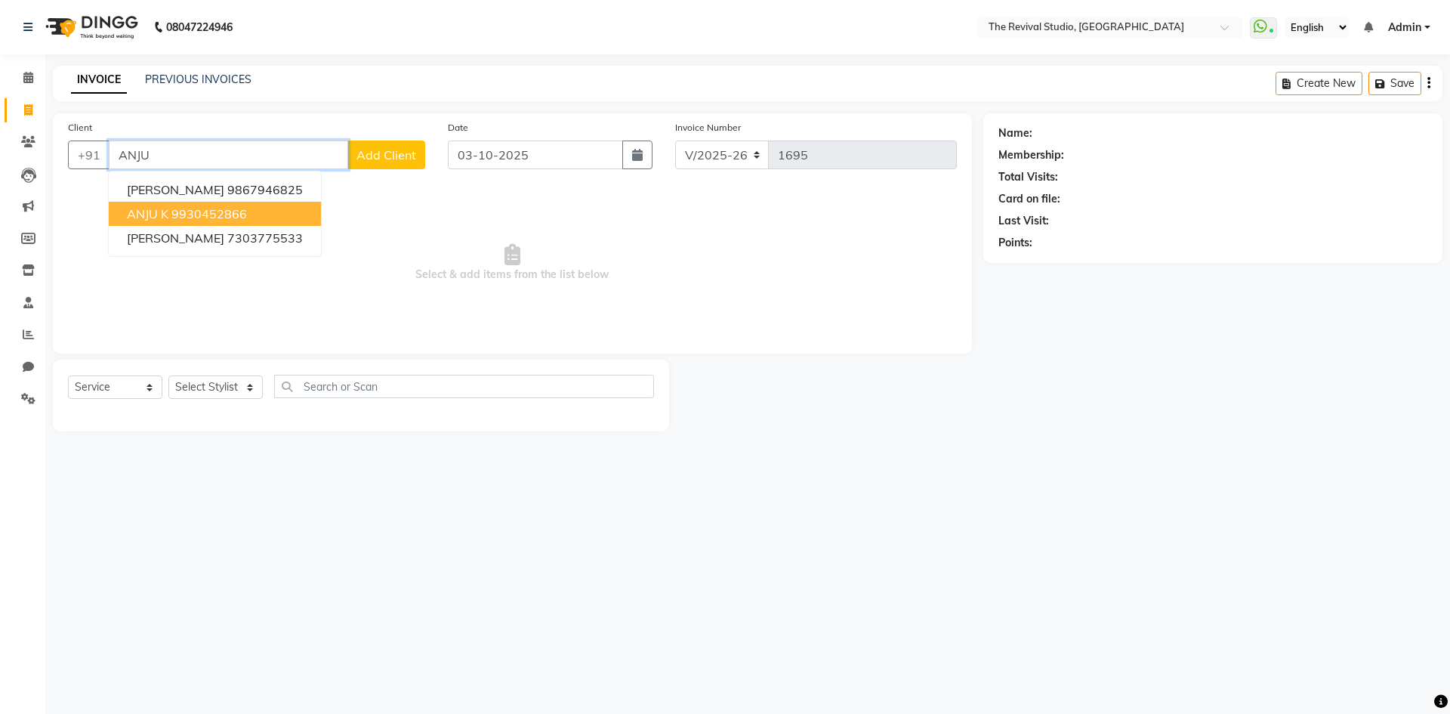
click at [204, 216] on ngb-highlight "9930452866" at bounding box center [209, 213] width 76 height 15
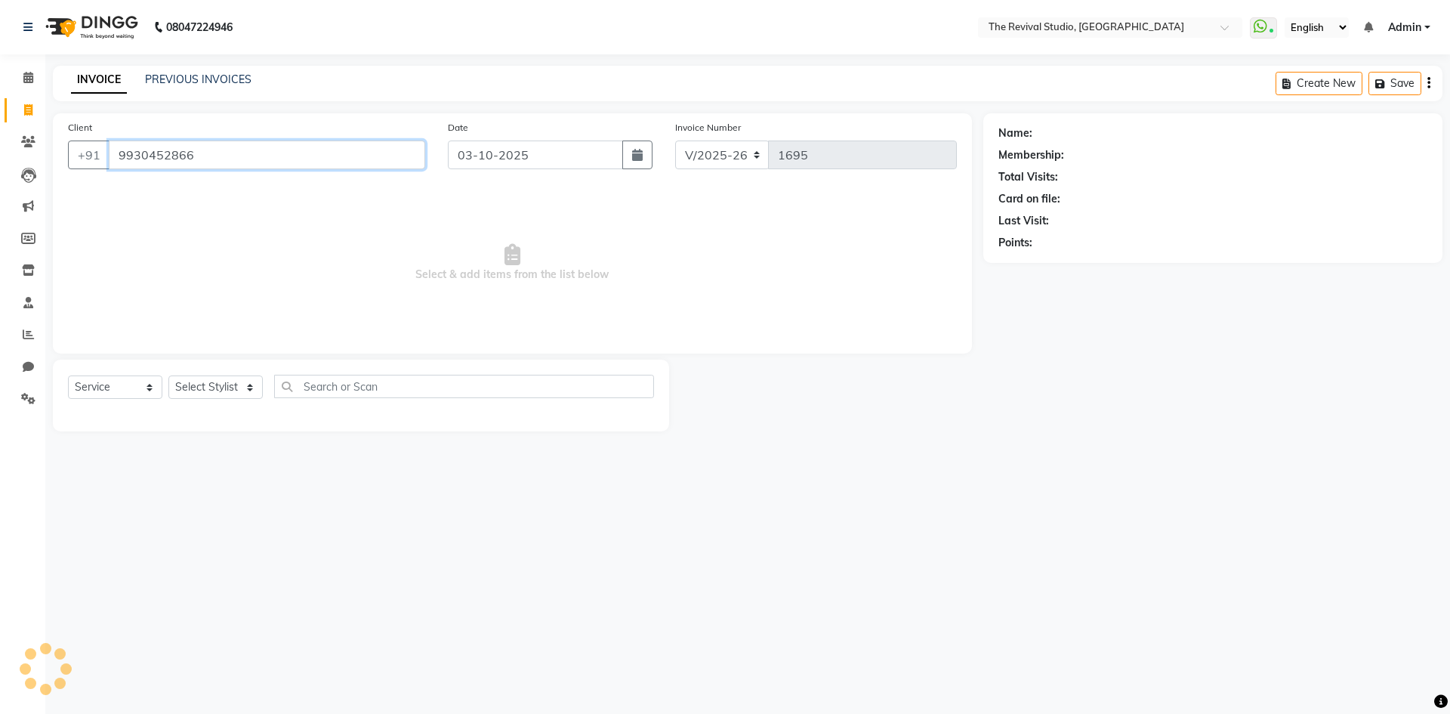
type input "9930452866"
select select "1: Object"
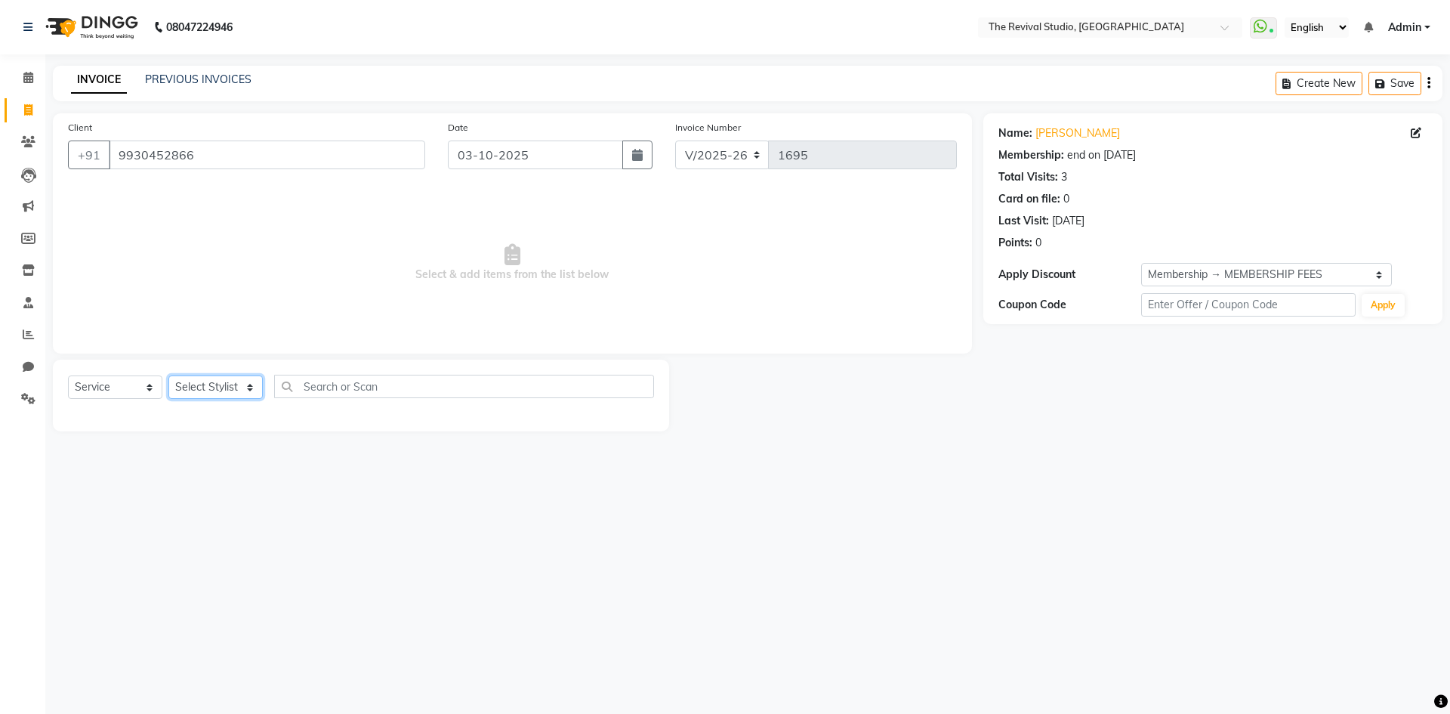
click at [227, 385] on select "Select Stylist BHARTI [PERSON_NAME] Dingg GAYATRI [PERSON_NAME] [PERSON_NAME] R…" at bounding box center [215, 386] width 94 height 23
select select "76728"
click at [168, 375] on select "Select Stylist BHARTI [PERSON_NAME] Dingg GAYATRI [PERSON_NAME] [PERSON_NAME] R…" at bounding box center [215, 386] width 94 height 23
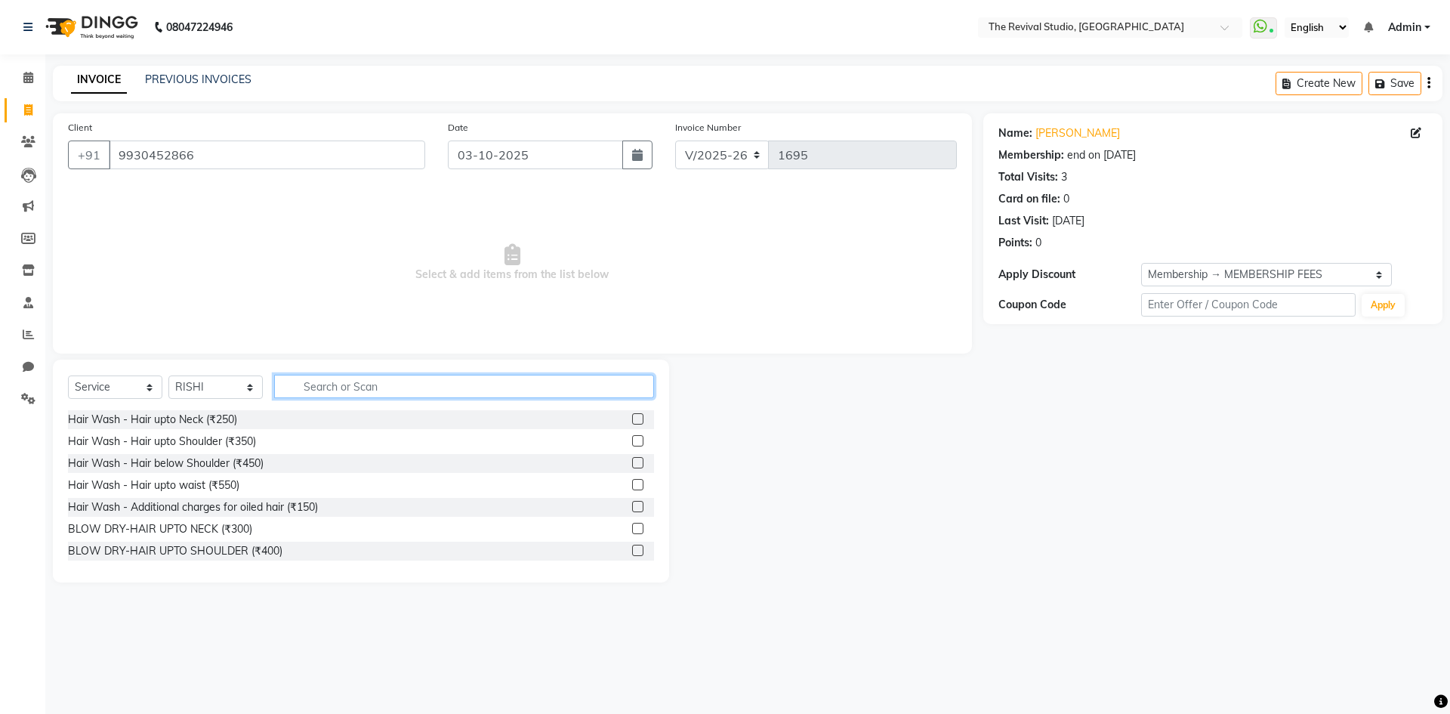
click at [304, 394] on input "text" at bounding box center [464, 386] width 380 height 23
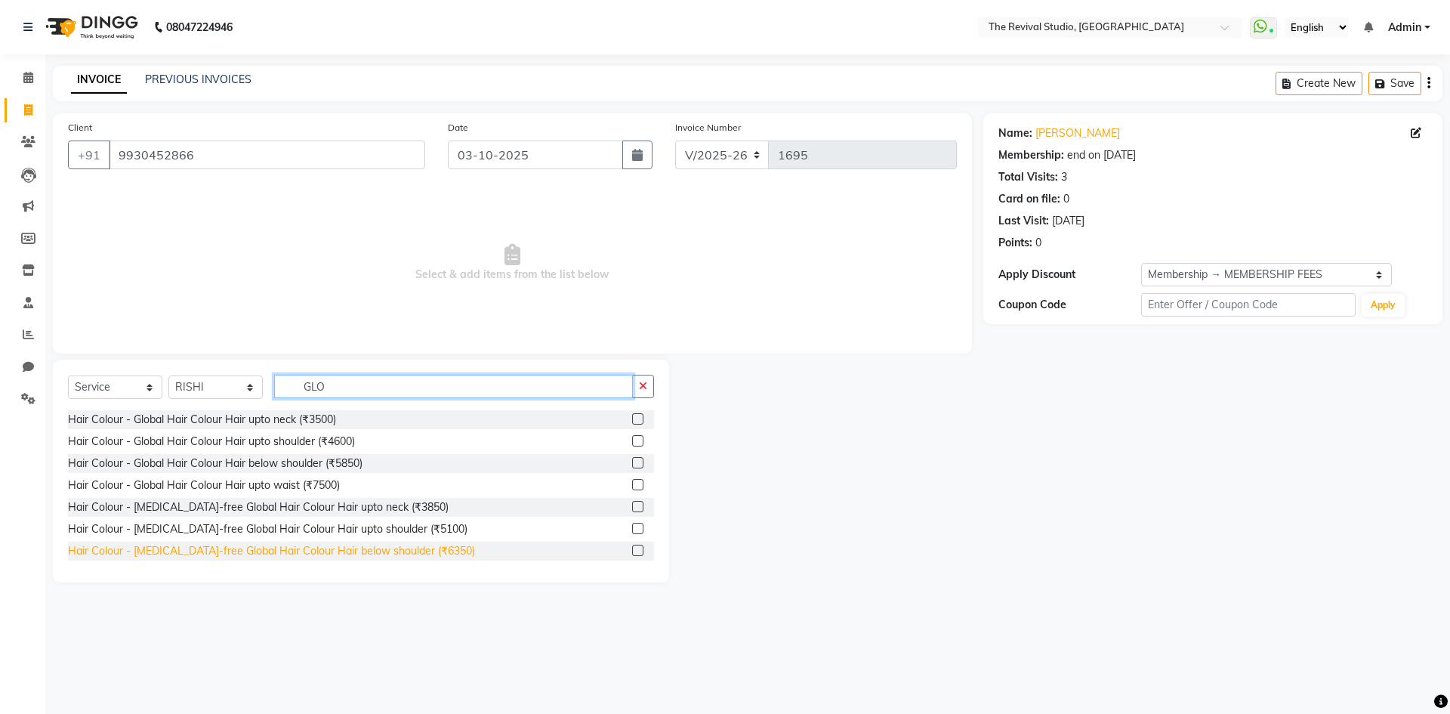
type input "GLO"
click at [430, 556] on div "Hair Colour - [MEDICAL_DATA]-free Global Hair Colour Hair below shoulder (₹6350)" at bounding box center [271, 551] width 407 height 16
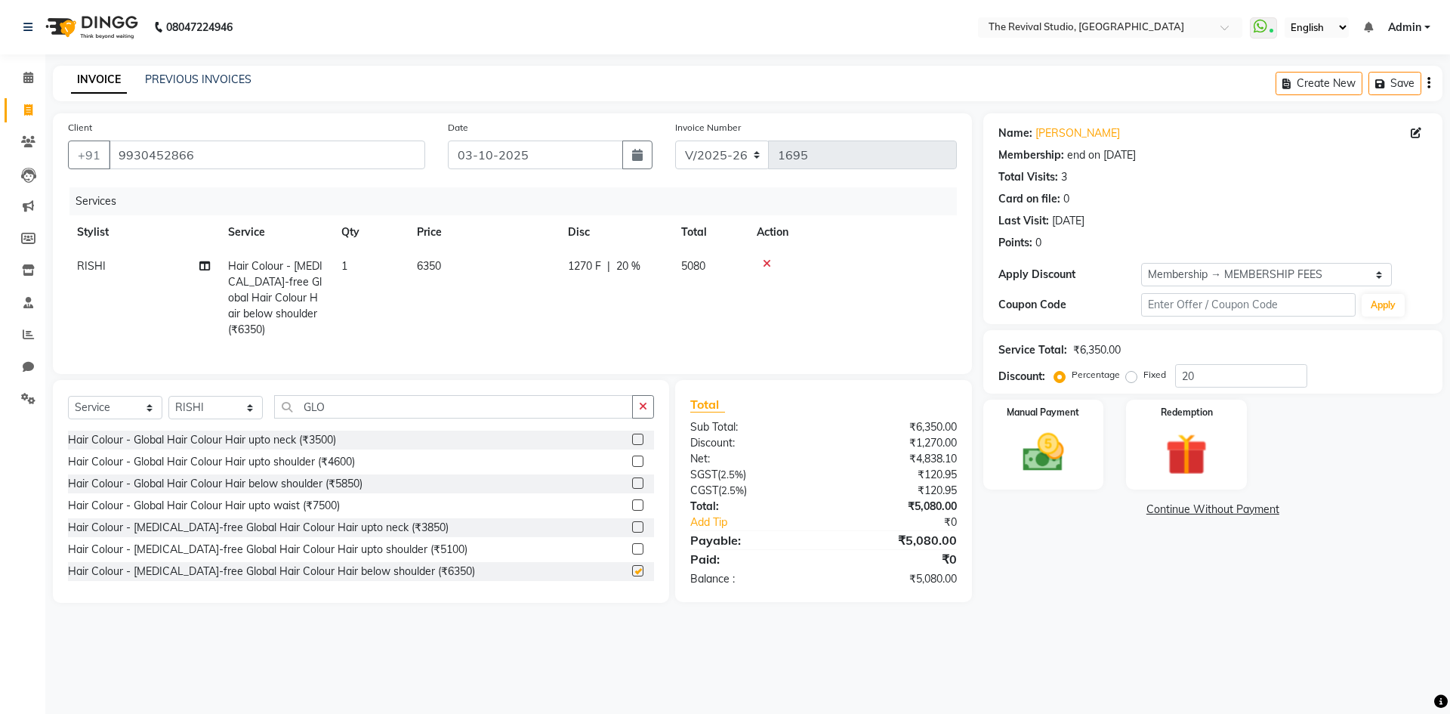
checkbox input "false"
click at [204, 262] on icon at bounding box center [204, 265] width 11 height 11
select select "76728"
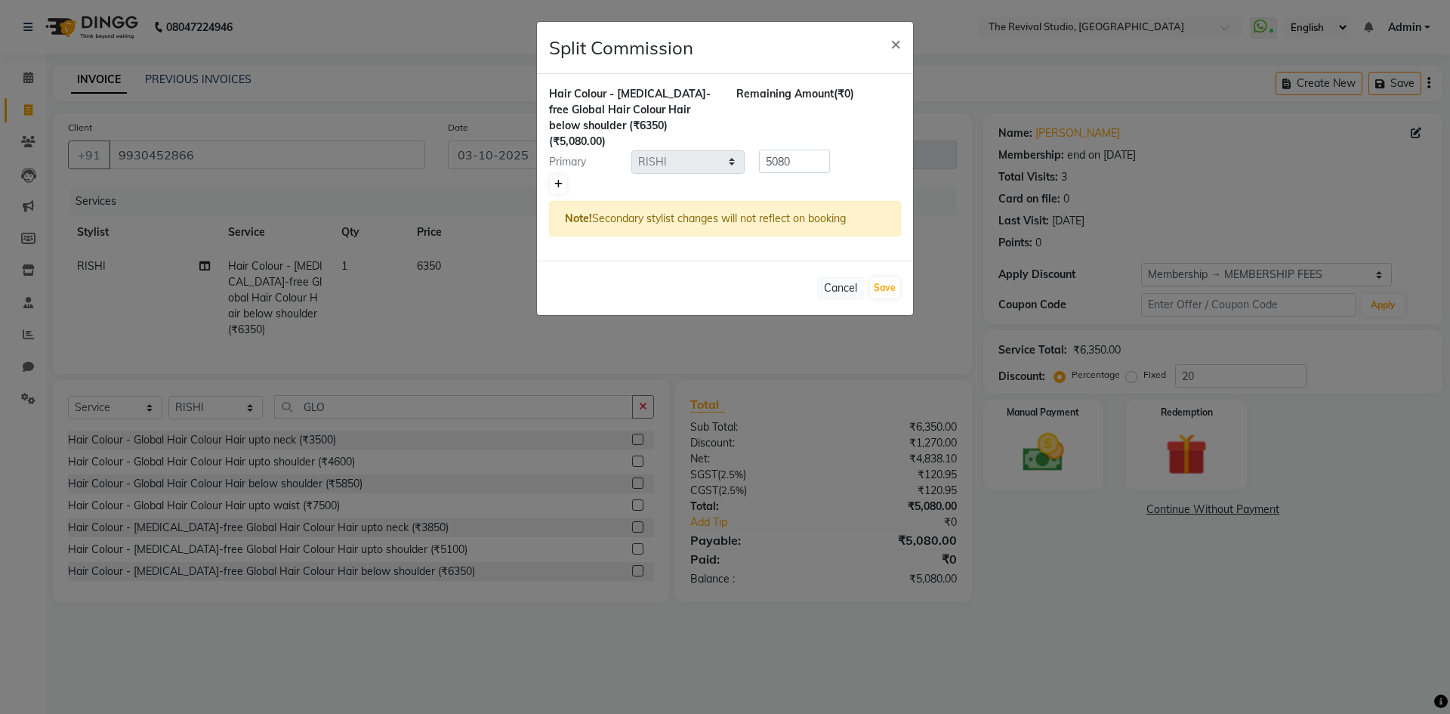
click at [562, 180] on icon at bounding box center [558, 184] width 8 height 9
type input "2540"
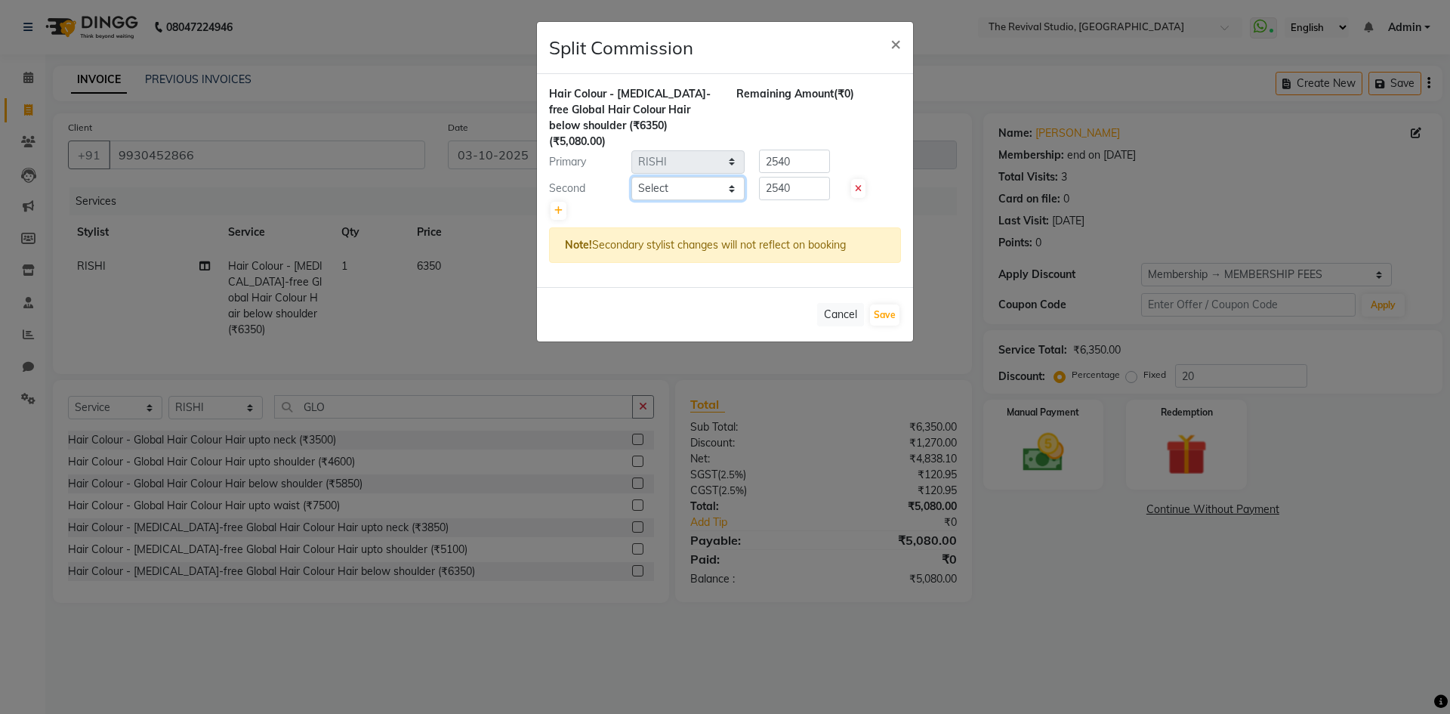
click at [684, 177] on select "Select BHARTI [PERSON_NAME] Dingg GAYATRI [PERSON_NAME] [PERSON_NAME] REKHA REV…" at bounding box center [687, 188] width 113 height 23
select select "76730"
click at [631, 177] on select "Select BHARTI [PERSON_NAME] Dingg GAYATRI [PERSON_NAME] [PERSON_NAME] REKHA REV…" at bounding box center [687, 188] width 113 height 23
click at [883, 304] on button "Save" at bounding box center [884, 314] width 29 height 21
select select "Select"
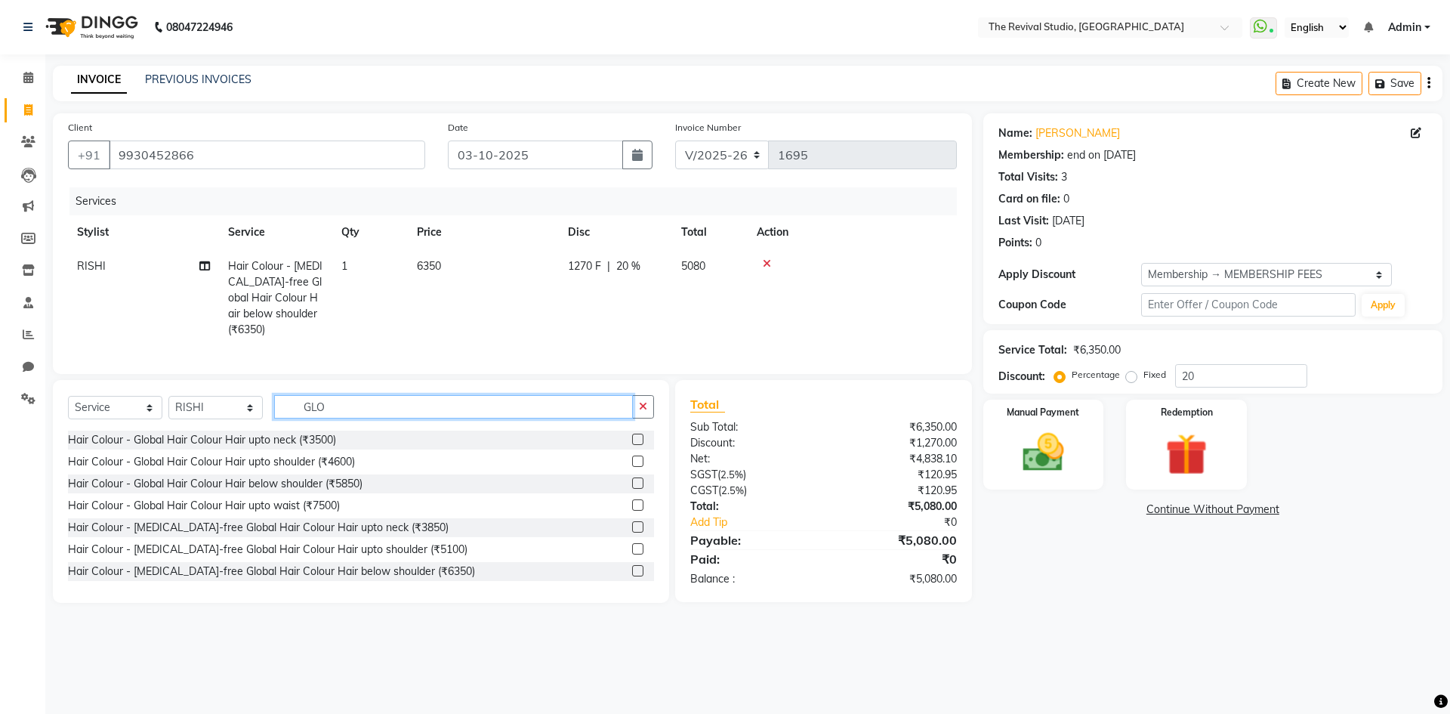
click at [373, 412] on input "GLO" at bounding box center [453, 406] width 359 height 23
type input "G"
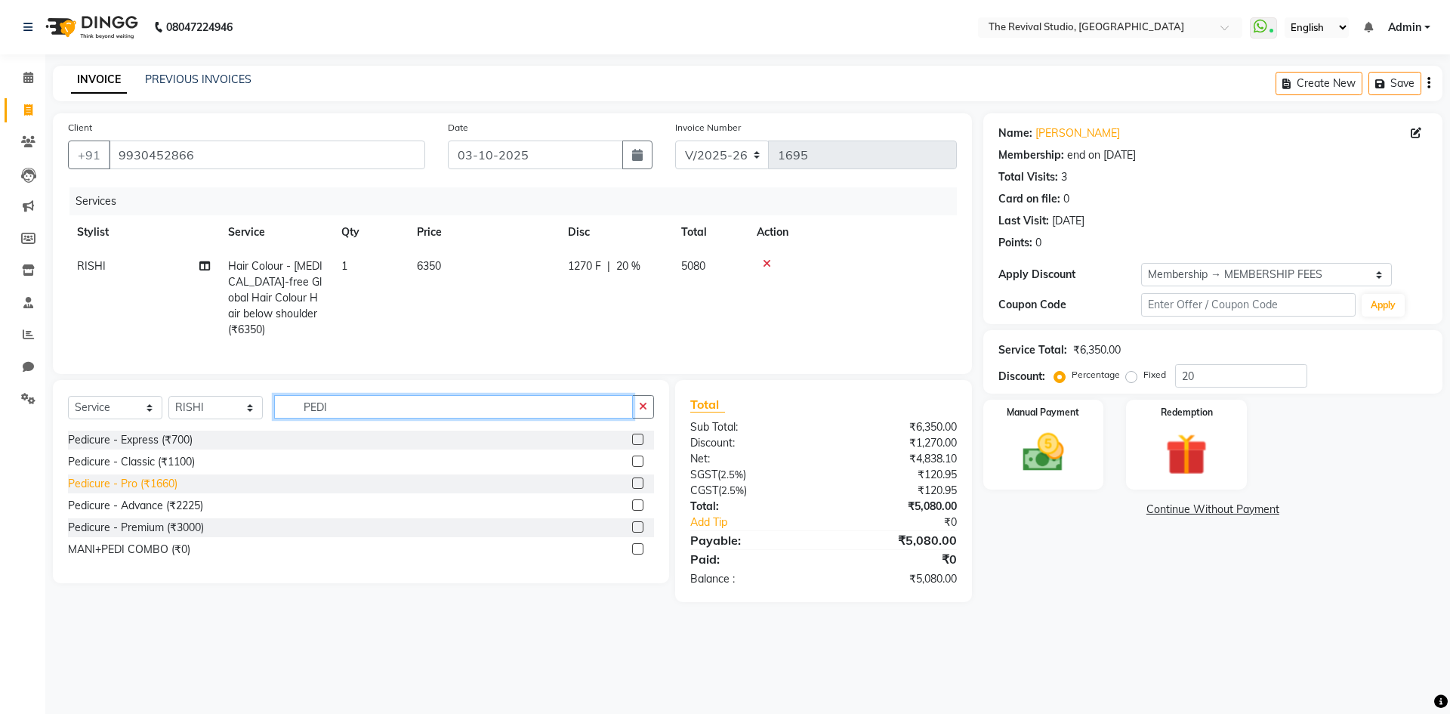
type input "PEDI"
click at [164, 479] on div "Pedicure - Pro (₹1660)" at bounding box center [122, 484] width 109 height 16
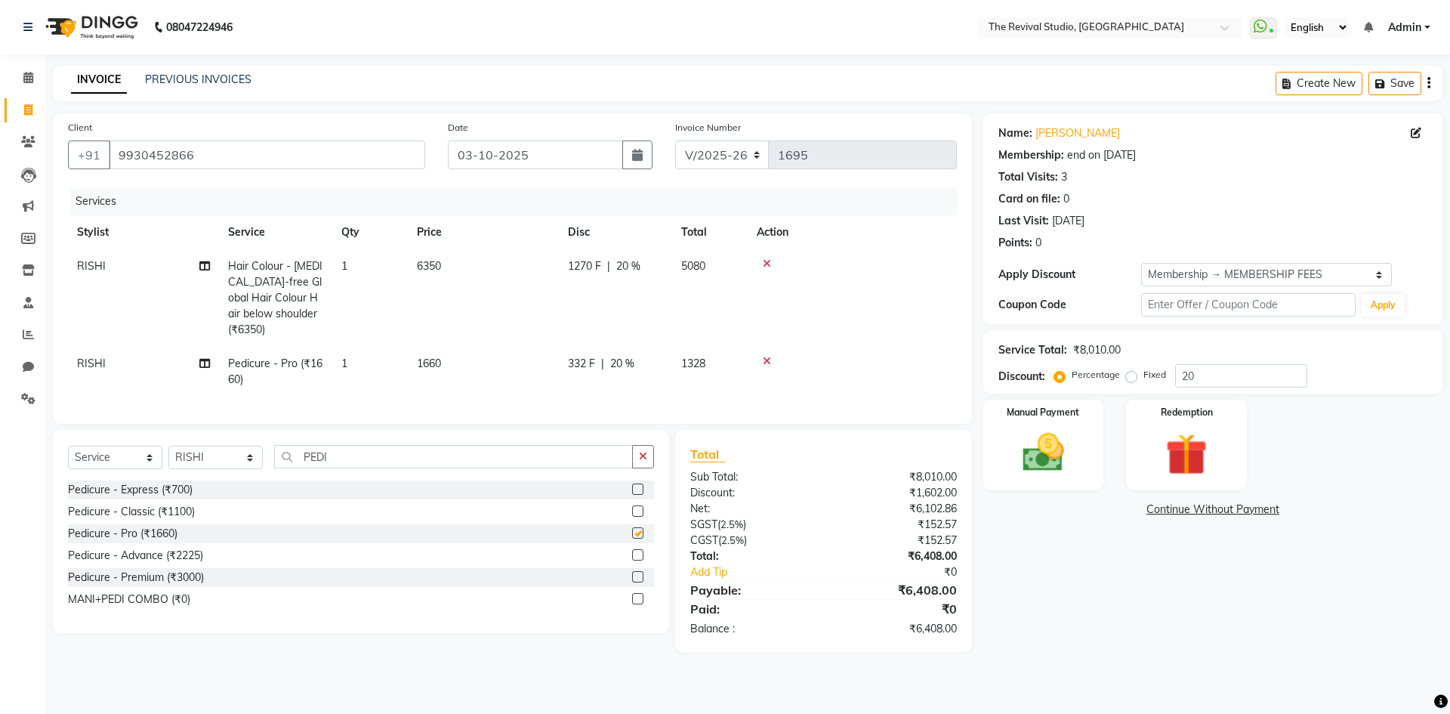
checkbox input "false"
click at [168, 347] on td "RISHI" at bounding box center [143, 372] width 151 height 50
select select "76728"
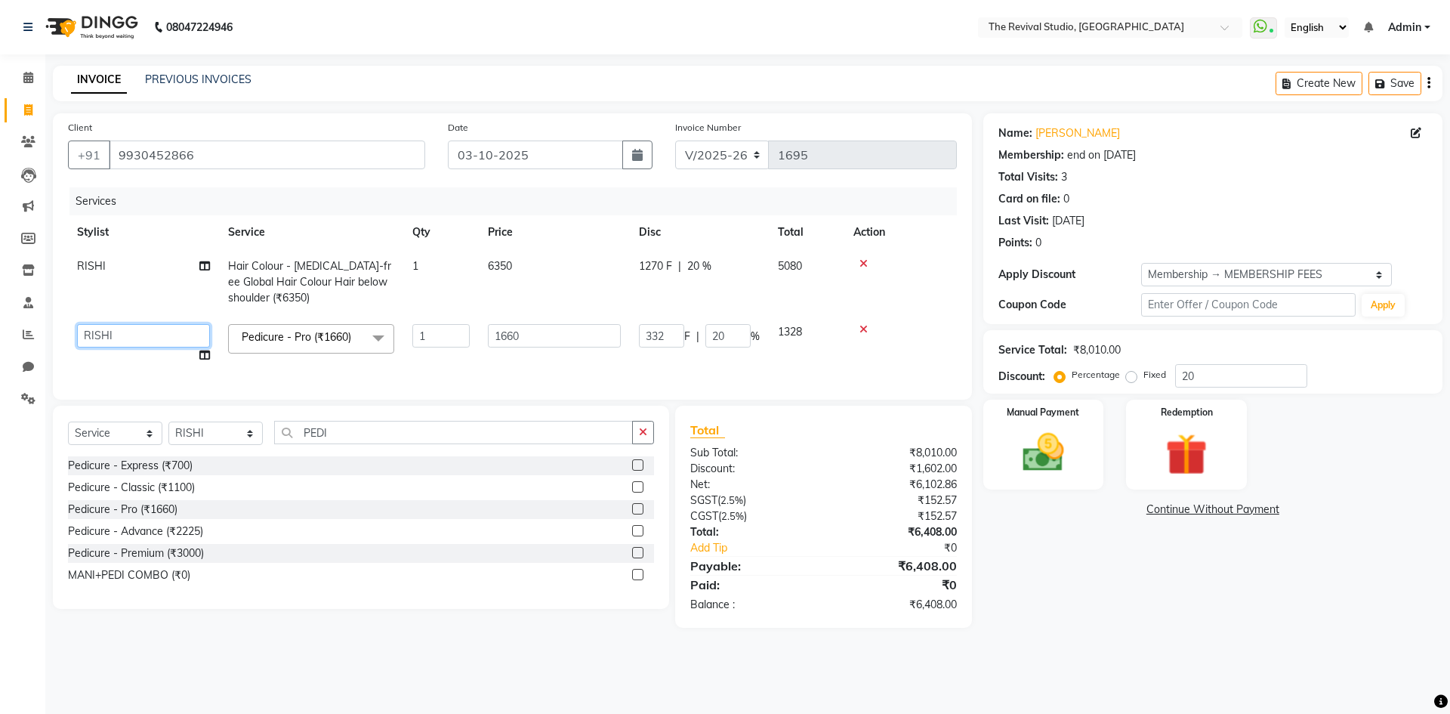
click at [162, 331] on select "BHARTI [PERSON_NAME] Dingg GAYATRI [PERSON_NAME] [PERSON_NAME] REKHA REVIVAL RI…" at bounding box center [143, 335] width 133 height 23
select select "76738"
click at [1168, 584] on div "Name: [PERSON_NAME] Membership: end on [DATE] Total Visits: 3 Card on file: 0 L…" at bounding box center [1218, 370] width 470 height 514
click at [1037, 616] on div "Name: [PERSON_NAME] Membership: end on [DATE] Total Visits: 3 Card on file: 0 L…" at bounding box center [1218, 370] width 470 height 514
